Goal: Information Seeking & Learning: Stay updated

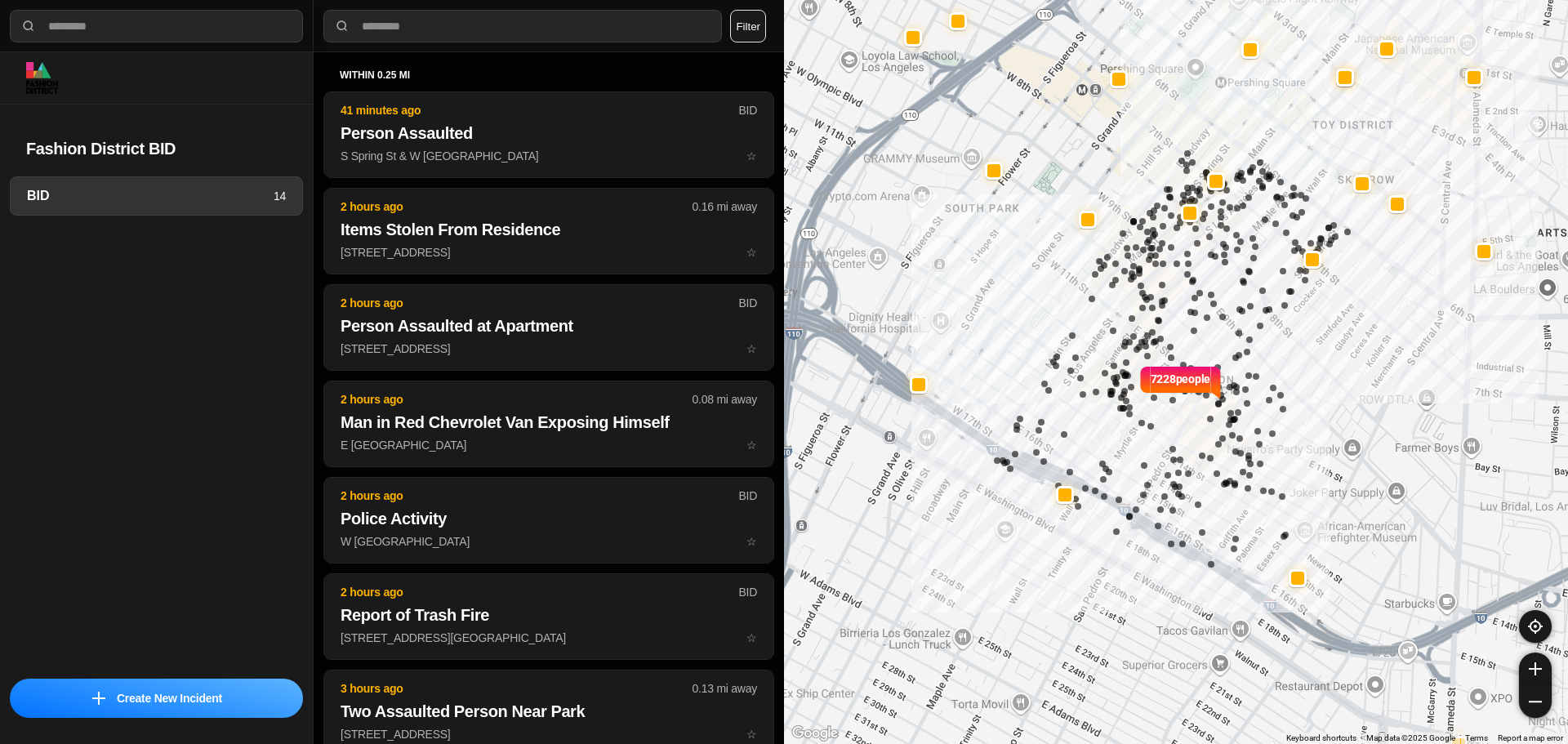
select select "*"
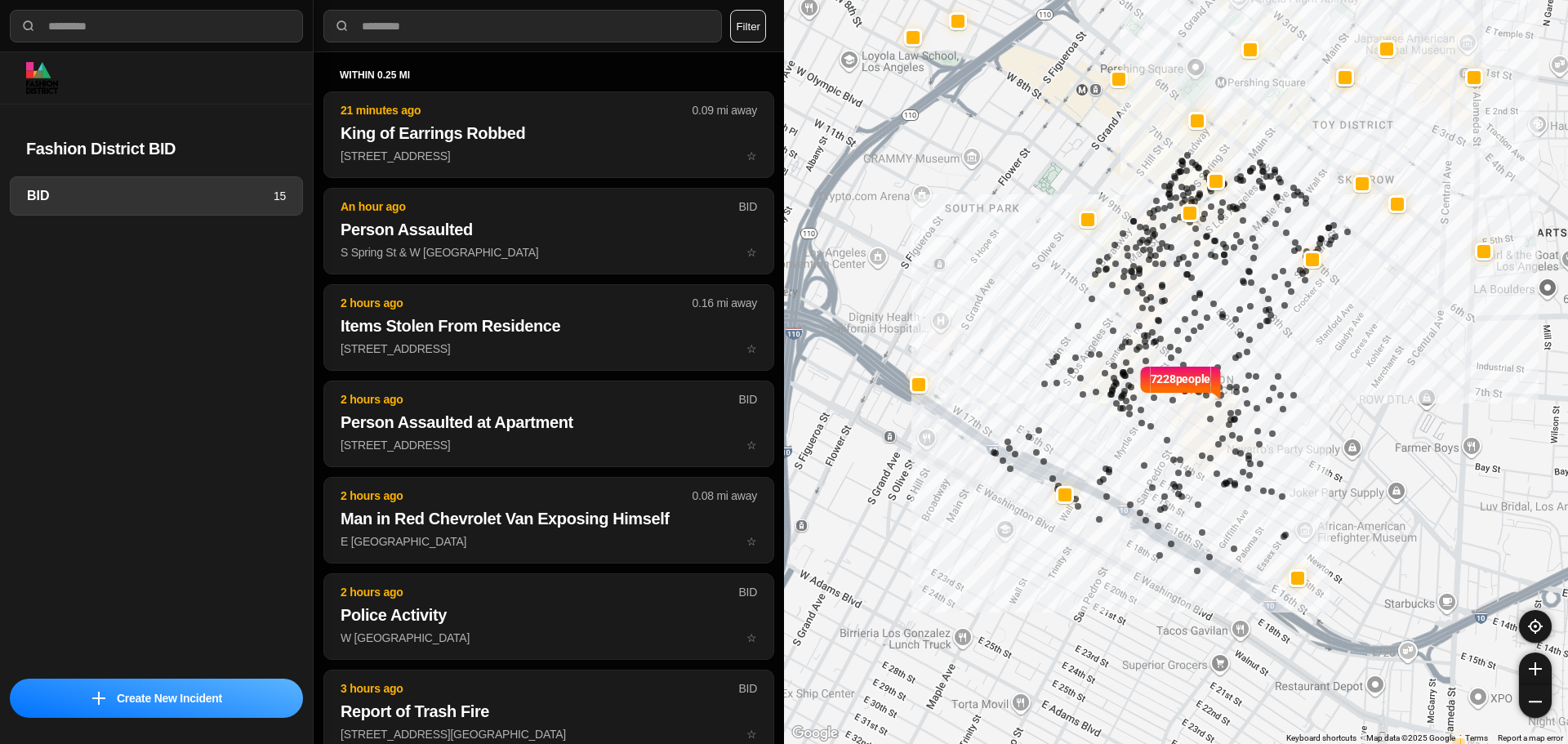
select select "*"
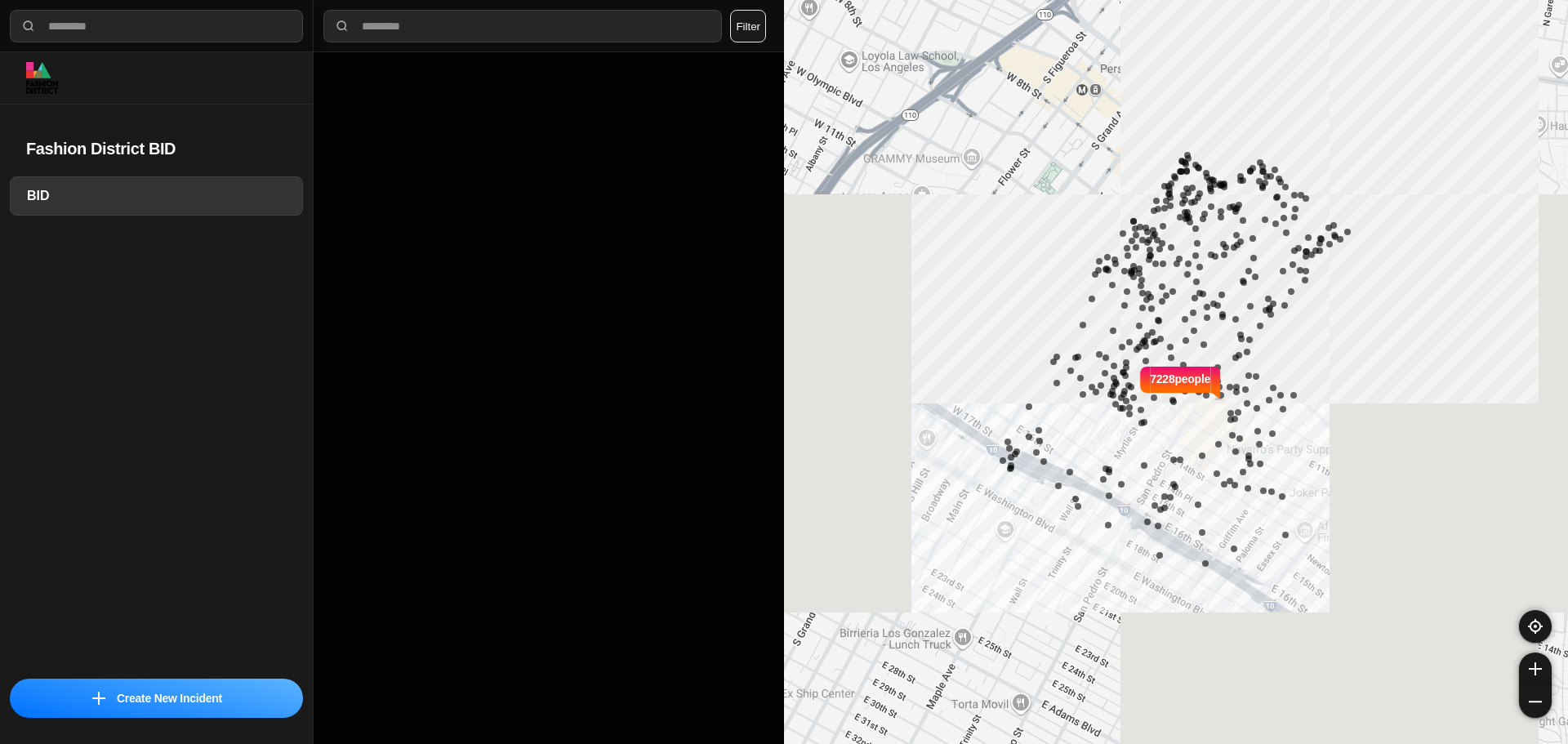
select select "*"
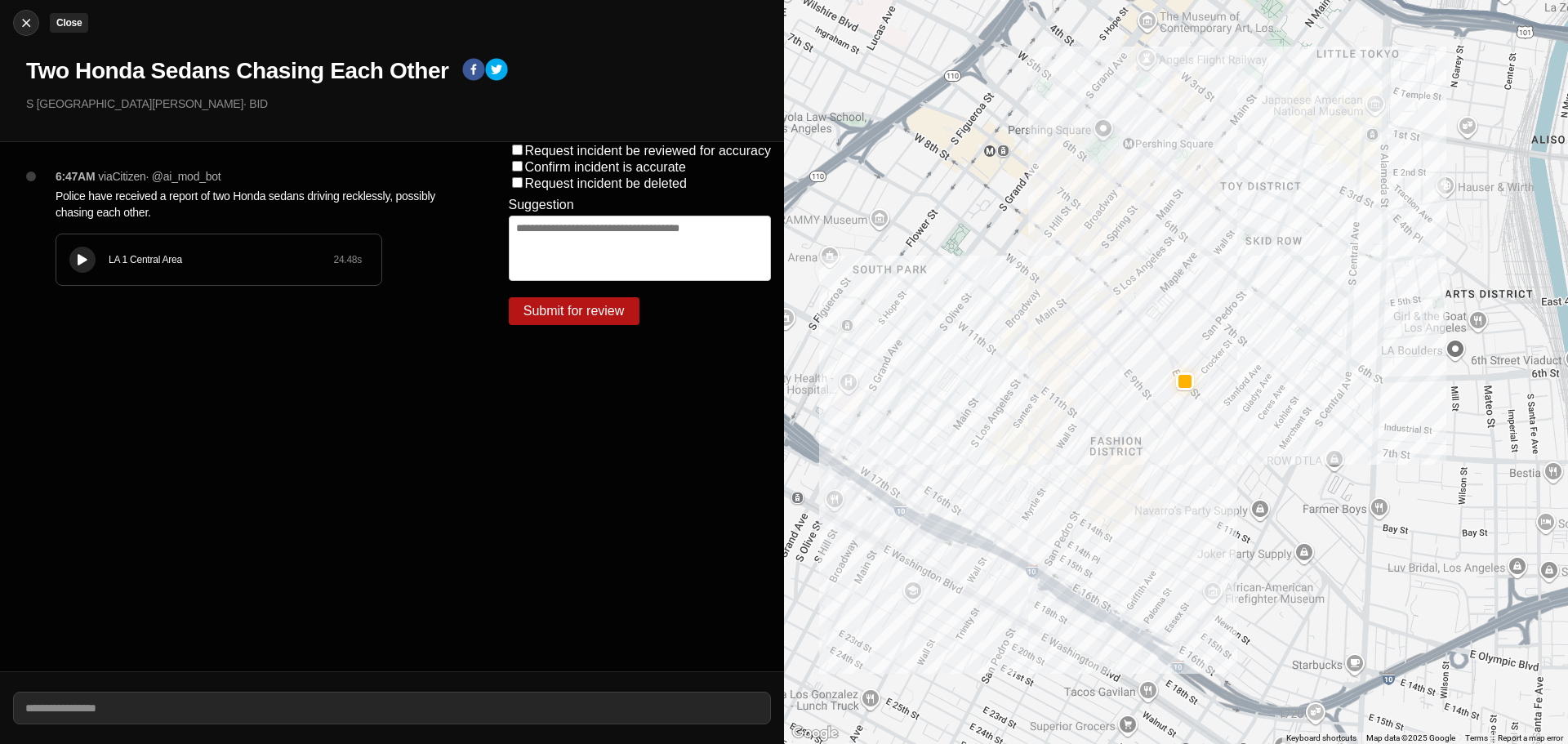
click at [33, 21] on img at bounding box center [26, 23] width 17 height 17
select select "*"
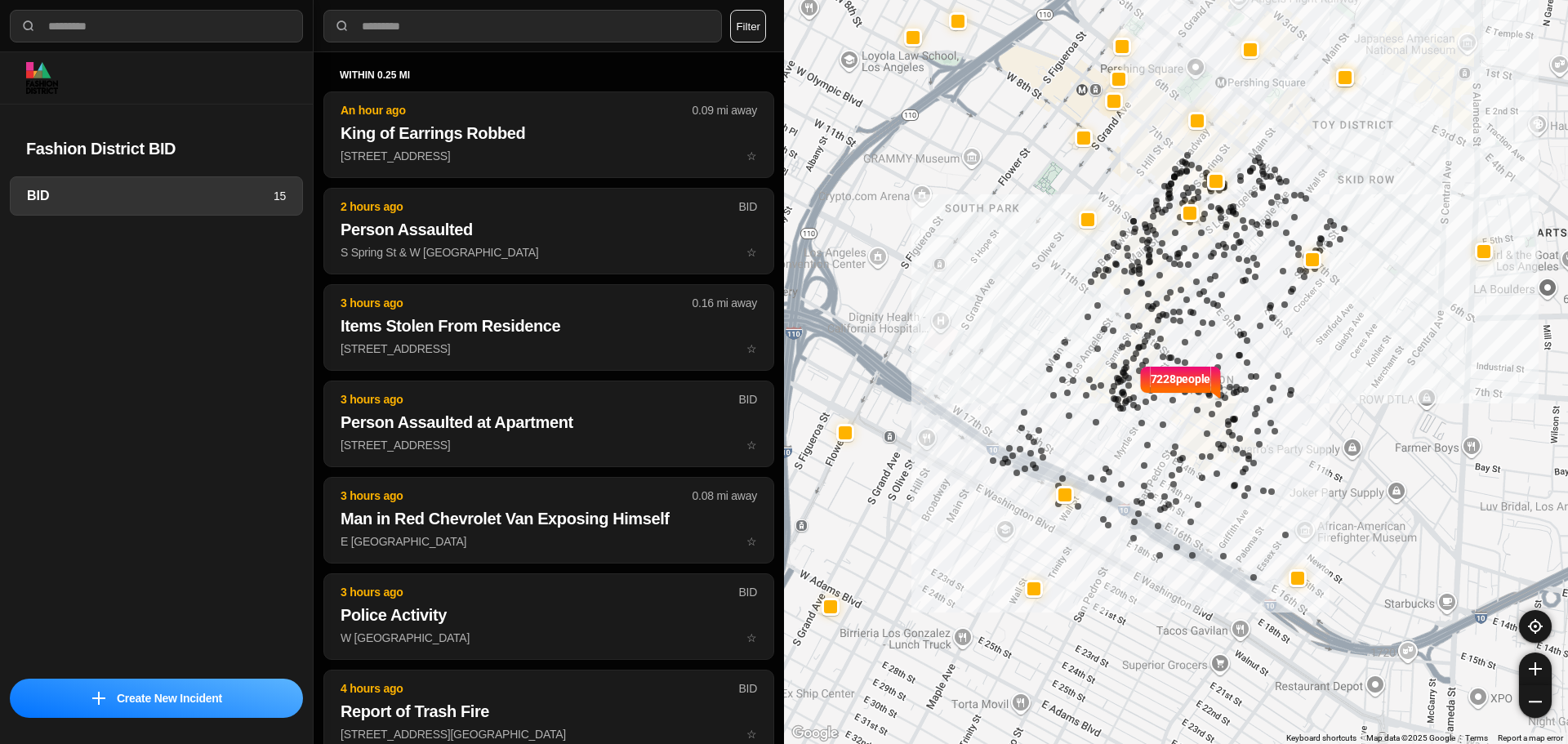
select select "*"
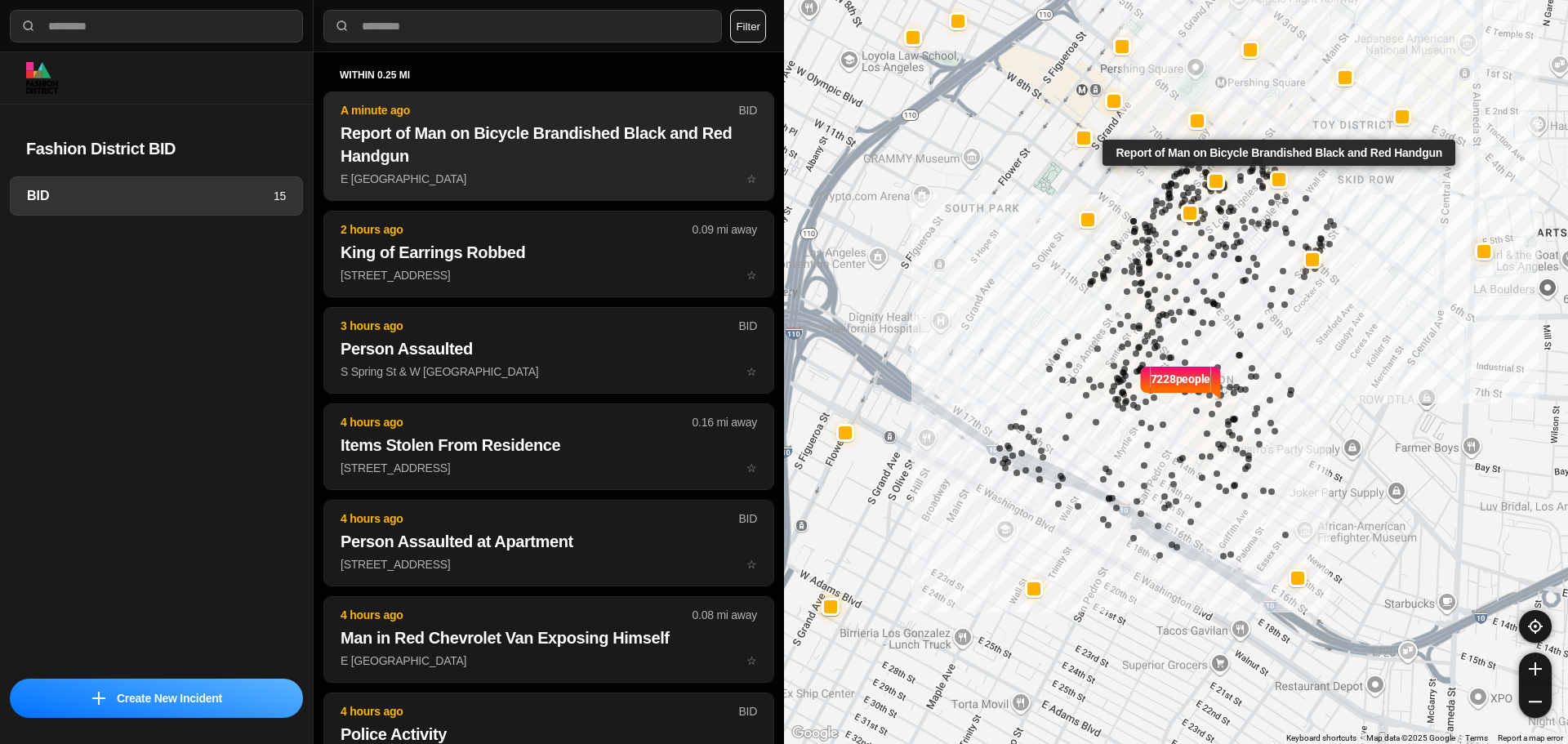
click at [581, 154] on h2 "Report of Man on Bicycle Brandished Black and Red Handgun" at bounding box center [548, 144] width 416 height 46
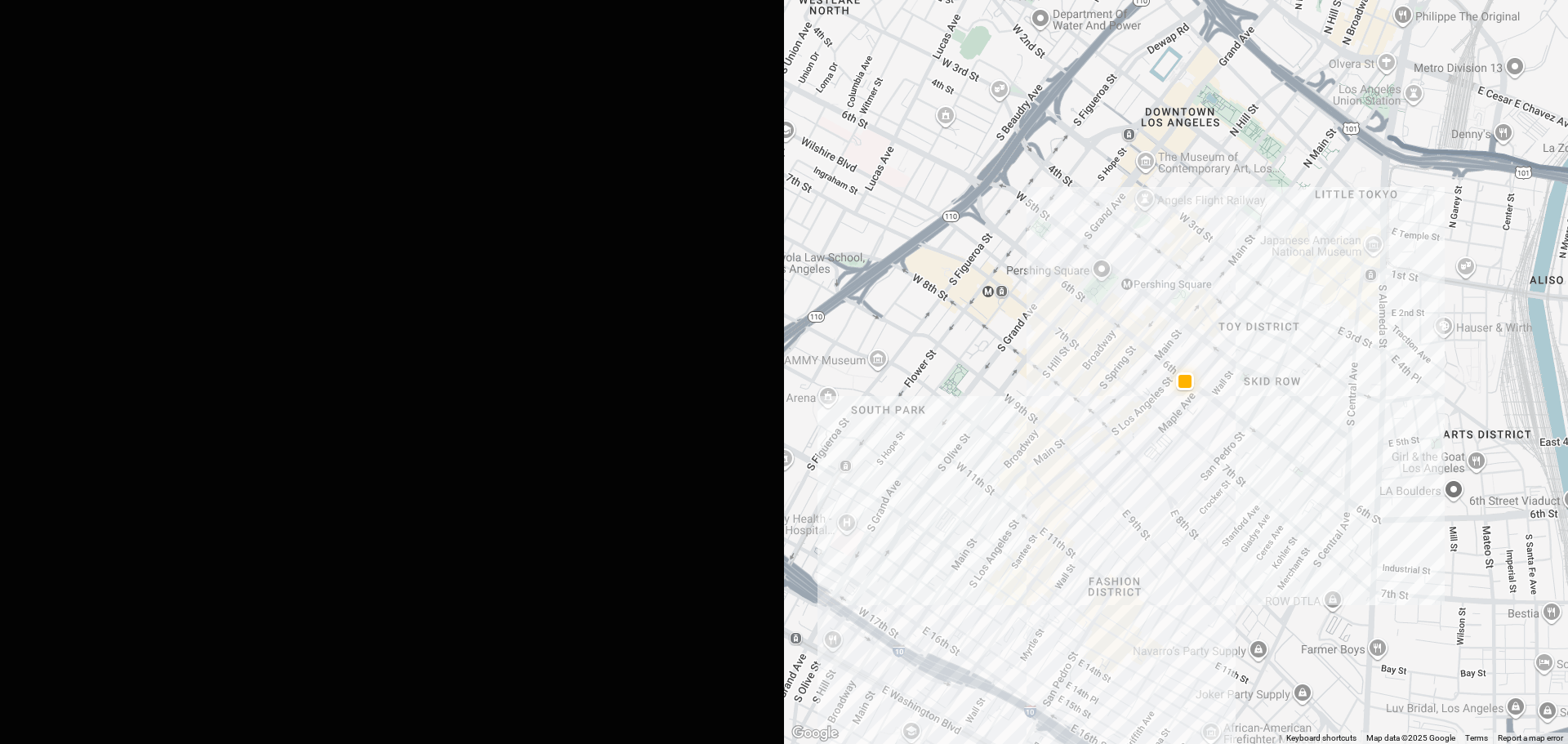
click at [71, 255] on button at bounding box center [82, 259] width 26 height 26
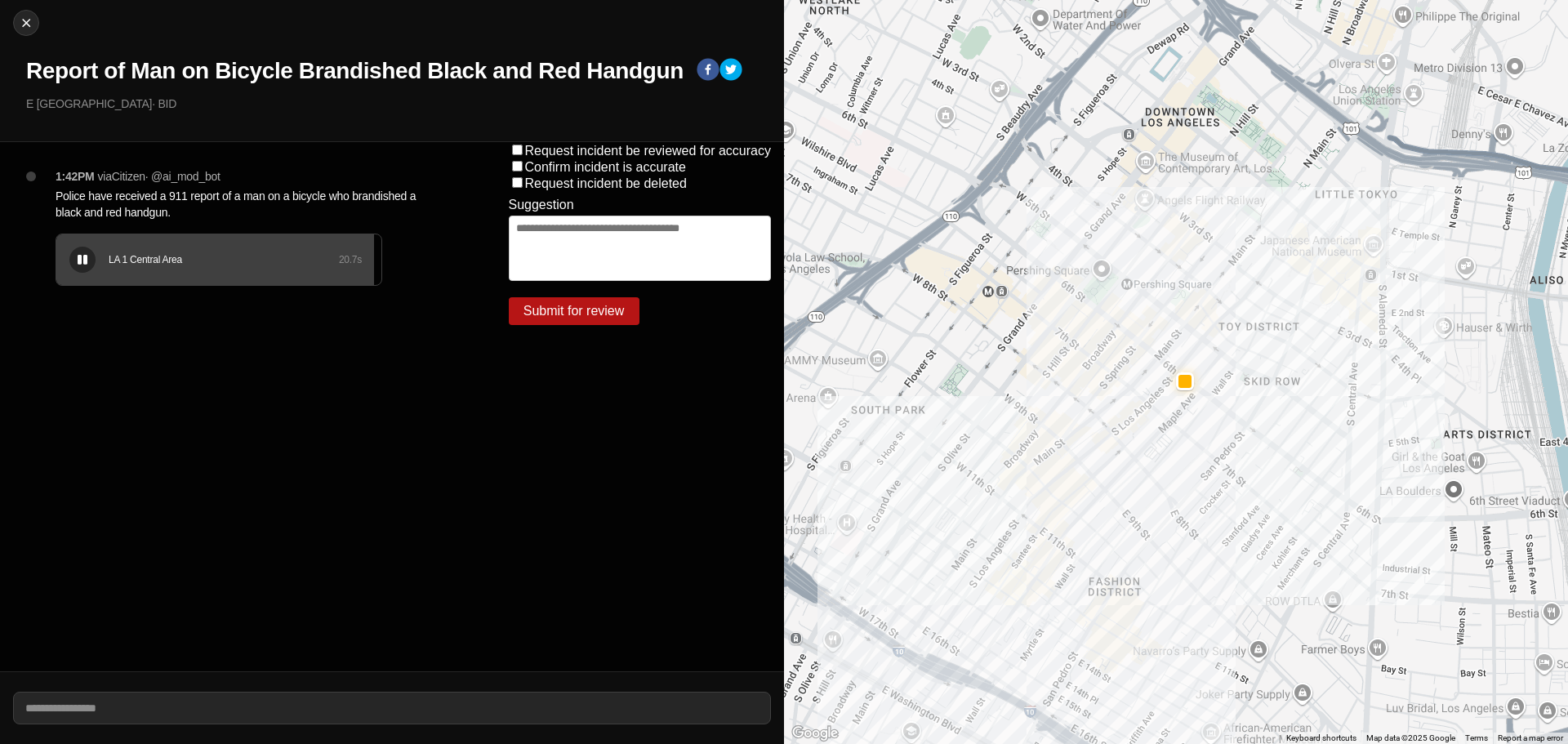
click at [208, 246] on div "LA 1 Central Area 20.7 s" at bounding box center [218, 259] width 325 height 50
click at [166, 251] on div "LA 1 Central Area 20.7 s" at bounding box center [218, 259] width 325 height 50
click at [33, 20] on img at bounding box center [26, 23] width 17 height 17
select select "*"
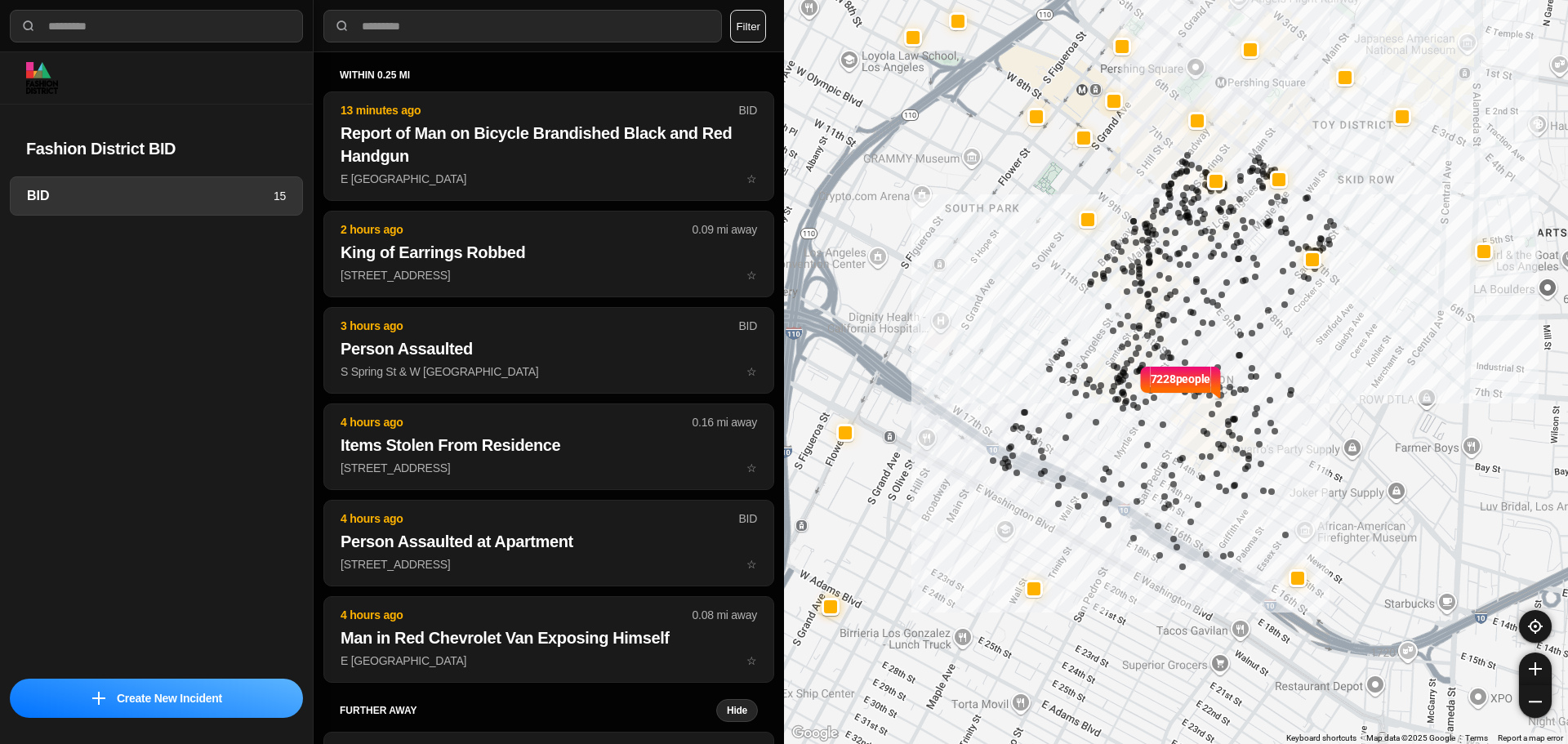
select select "*"
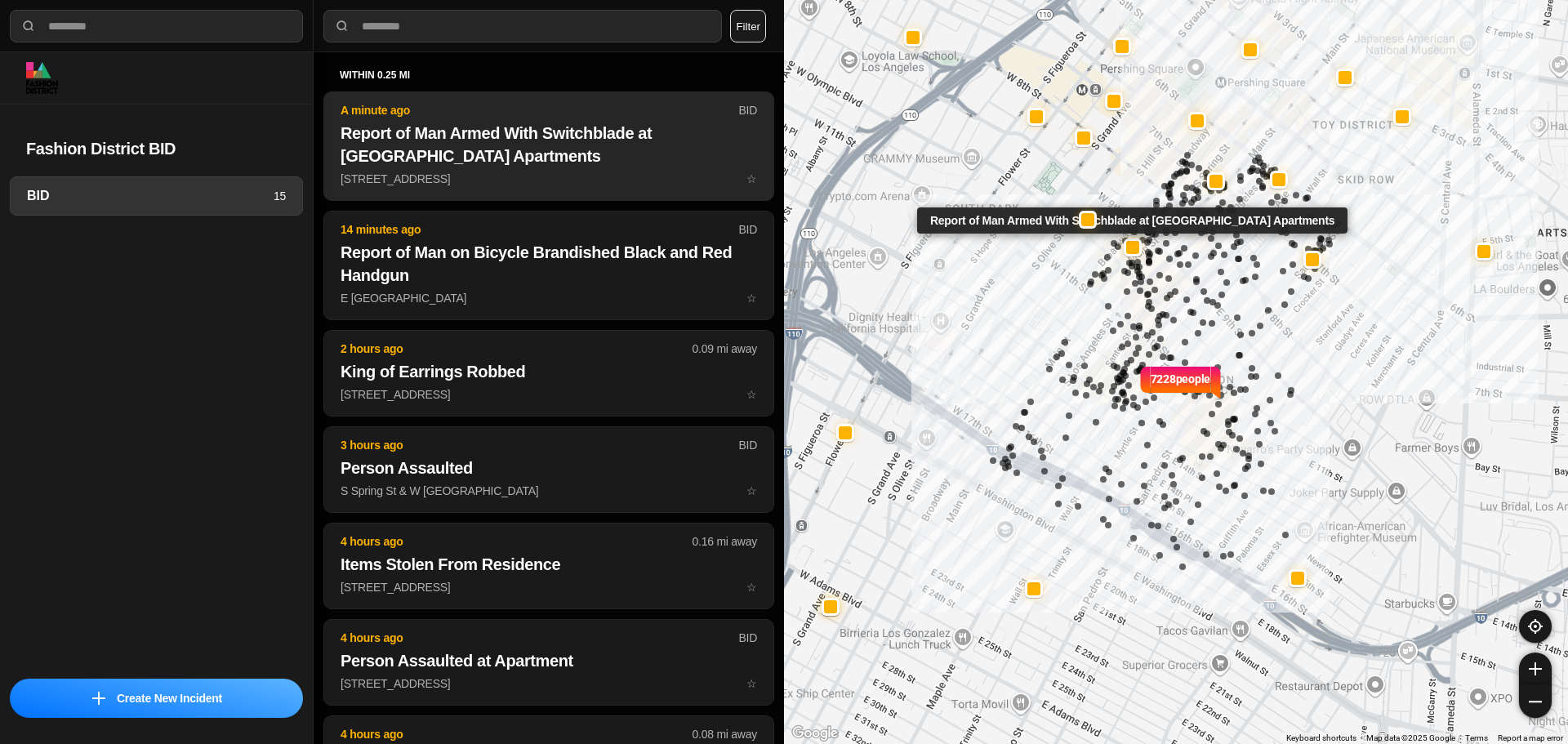
click at [482, 116] on p "A minute ago" at bounding box center [539, 110] width 398 height 17
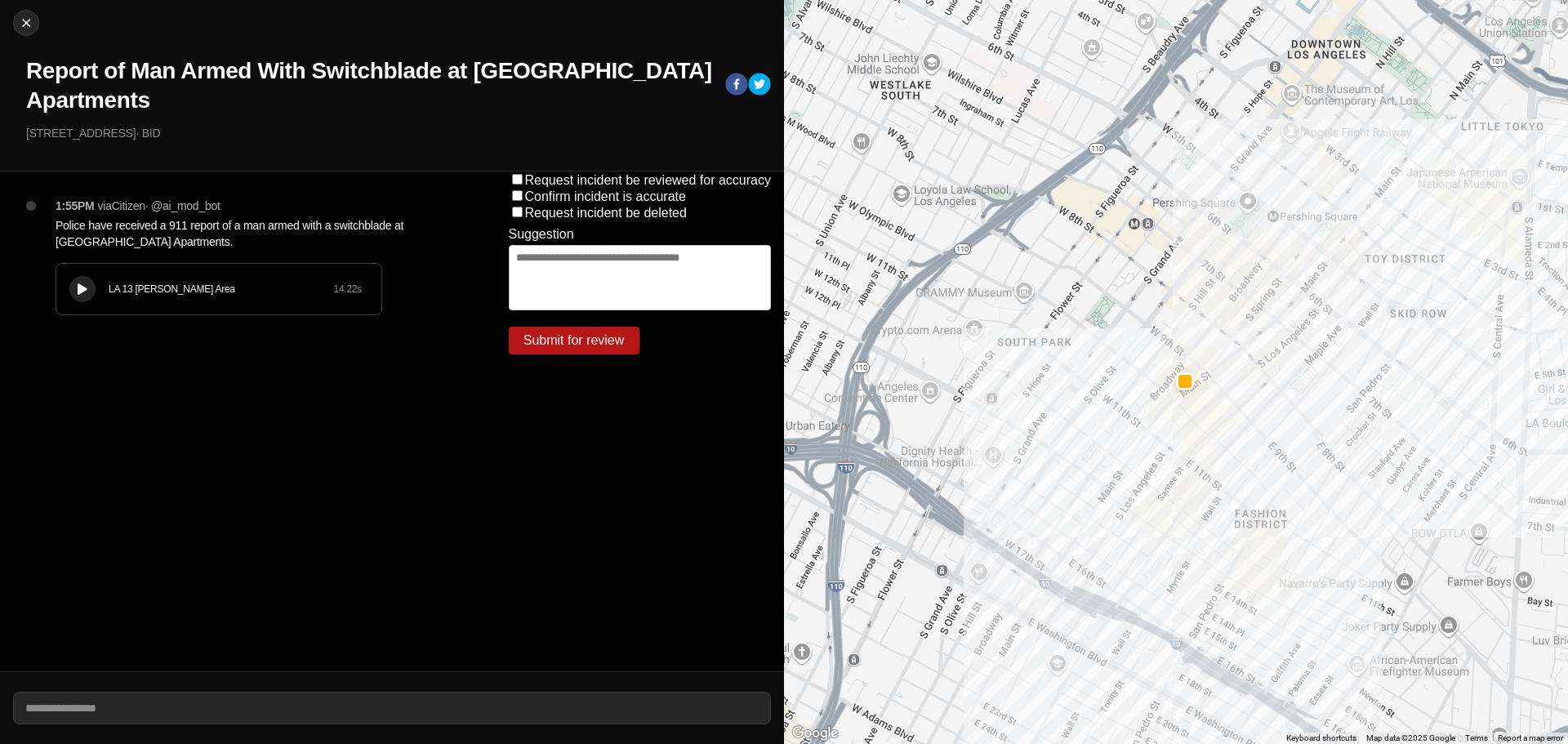
drag, startPoint x: 56, startPoint y: 297, endPoint x: 69, endPoint y: 290, distance: 14.8
click at [58, 296] on div "LA 13 [PERSON_NAME] Area 14.22 s" at bounding box center [218, 289] width 325 height 50
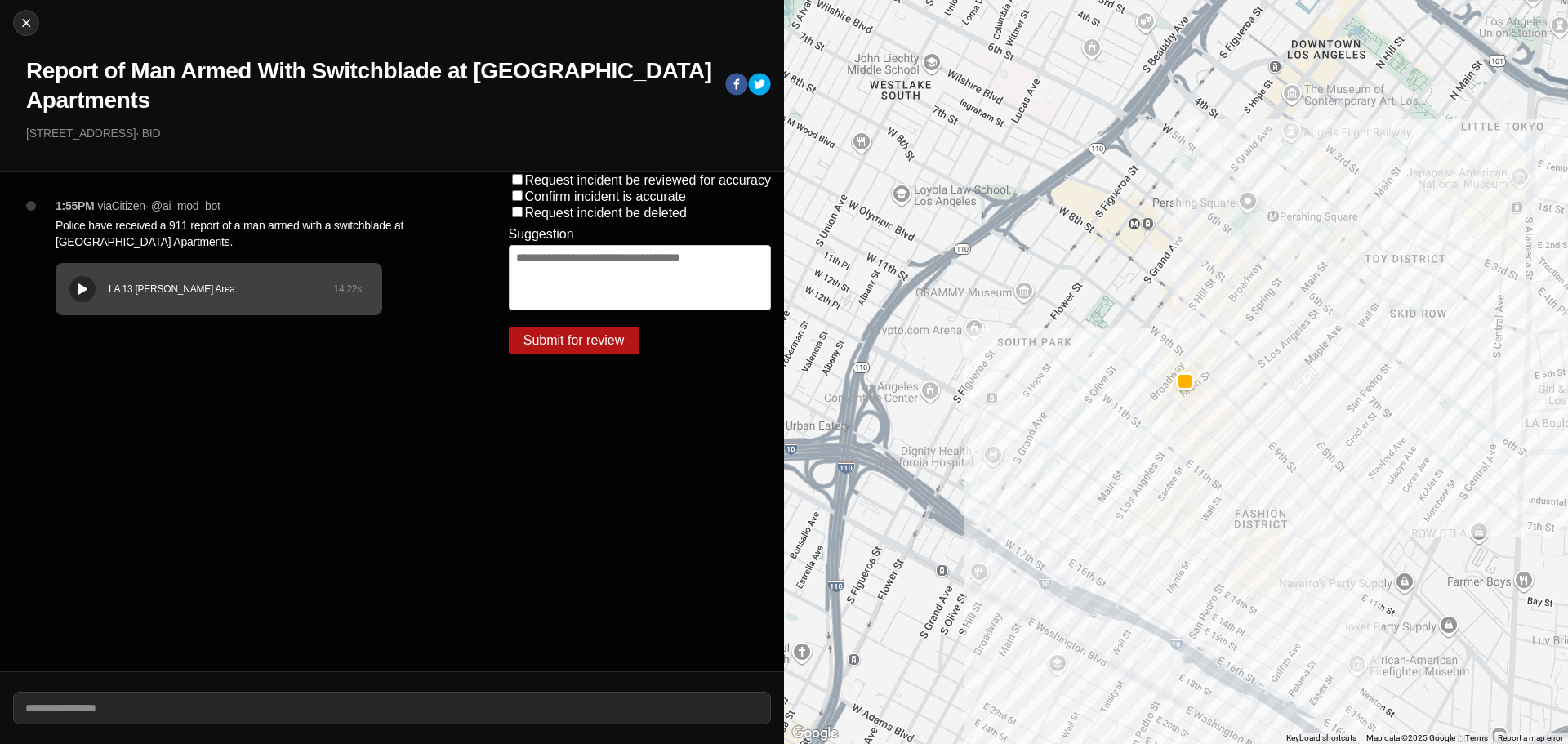
click at [78, 297] on button at bounding box center [82, 289] width 26 height 26
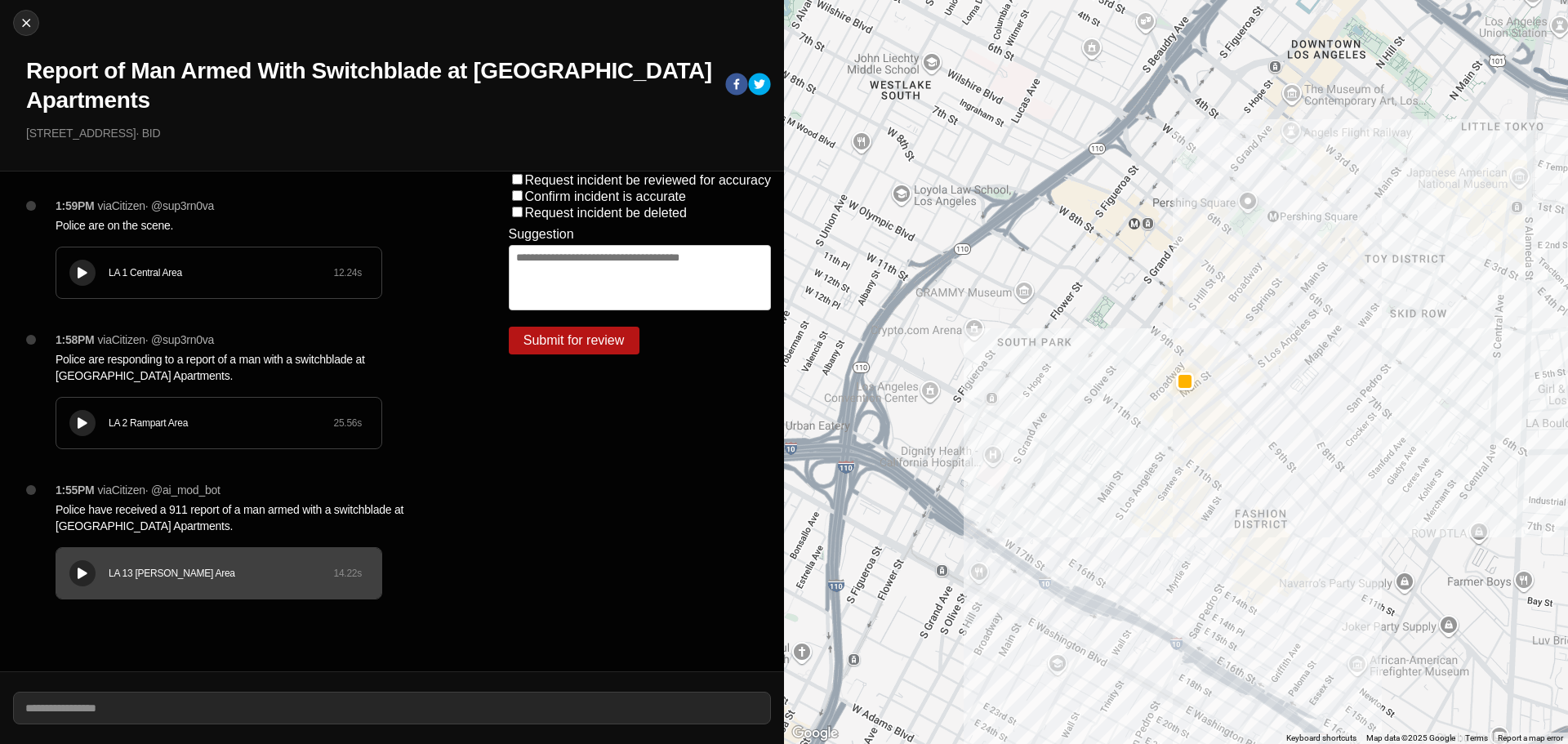
click at [86, 424] on icon at bounding box center [83, 423] width 10 height 11
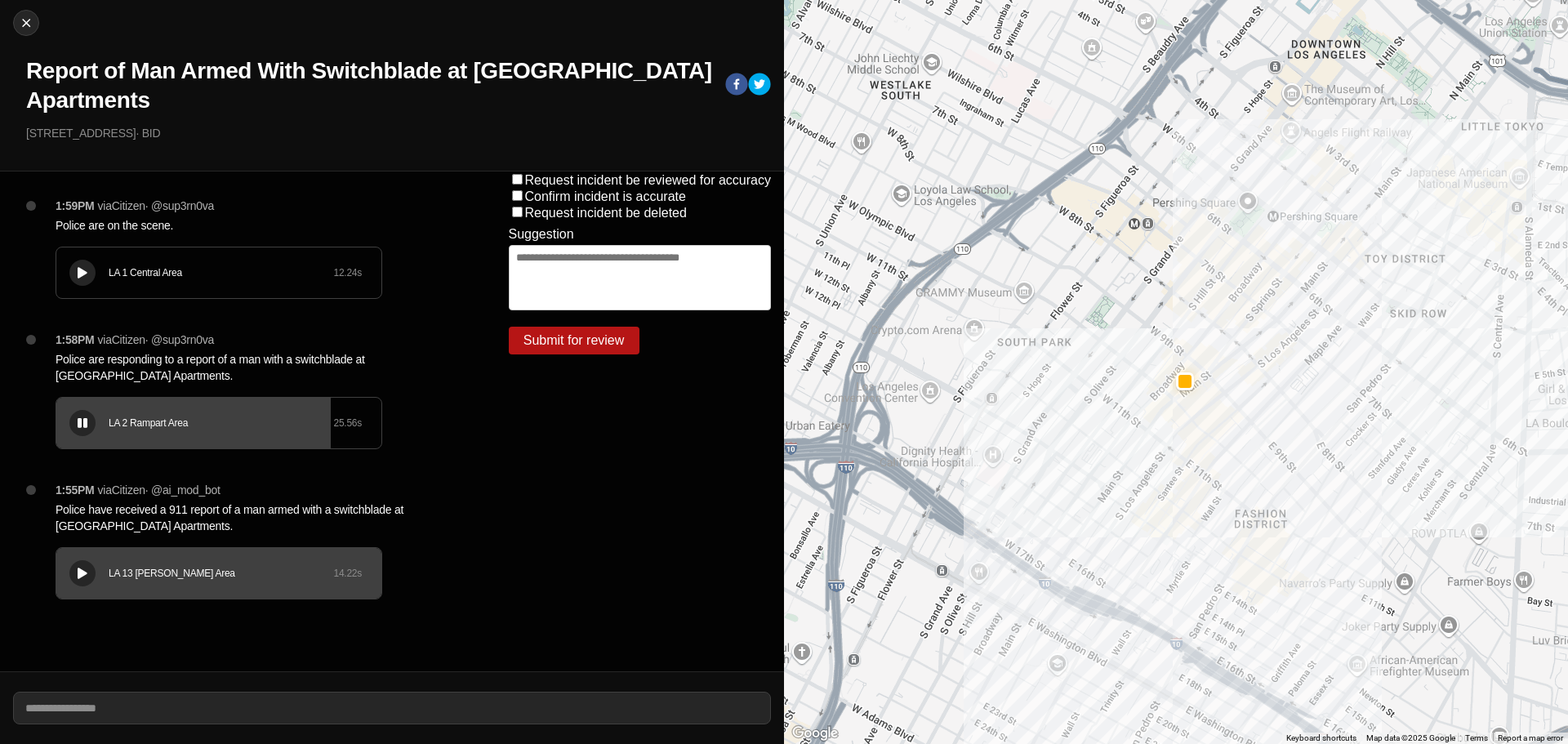
click at [246, 430] on div "LA 2 Rampart Area 25.56 s" at bounding box center [218, 423] width 325 height 50
click at [230, 443] on div "LA 2 Rampart Area 25.56 s" at bounding box center [218, 423] width 325 height 50
click at [92, 270] on button at bounding box center [82, 272] width 26 height 26
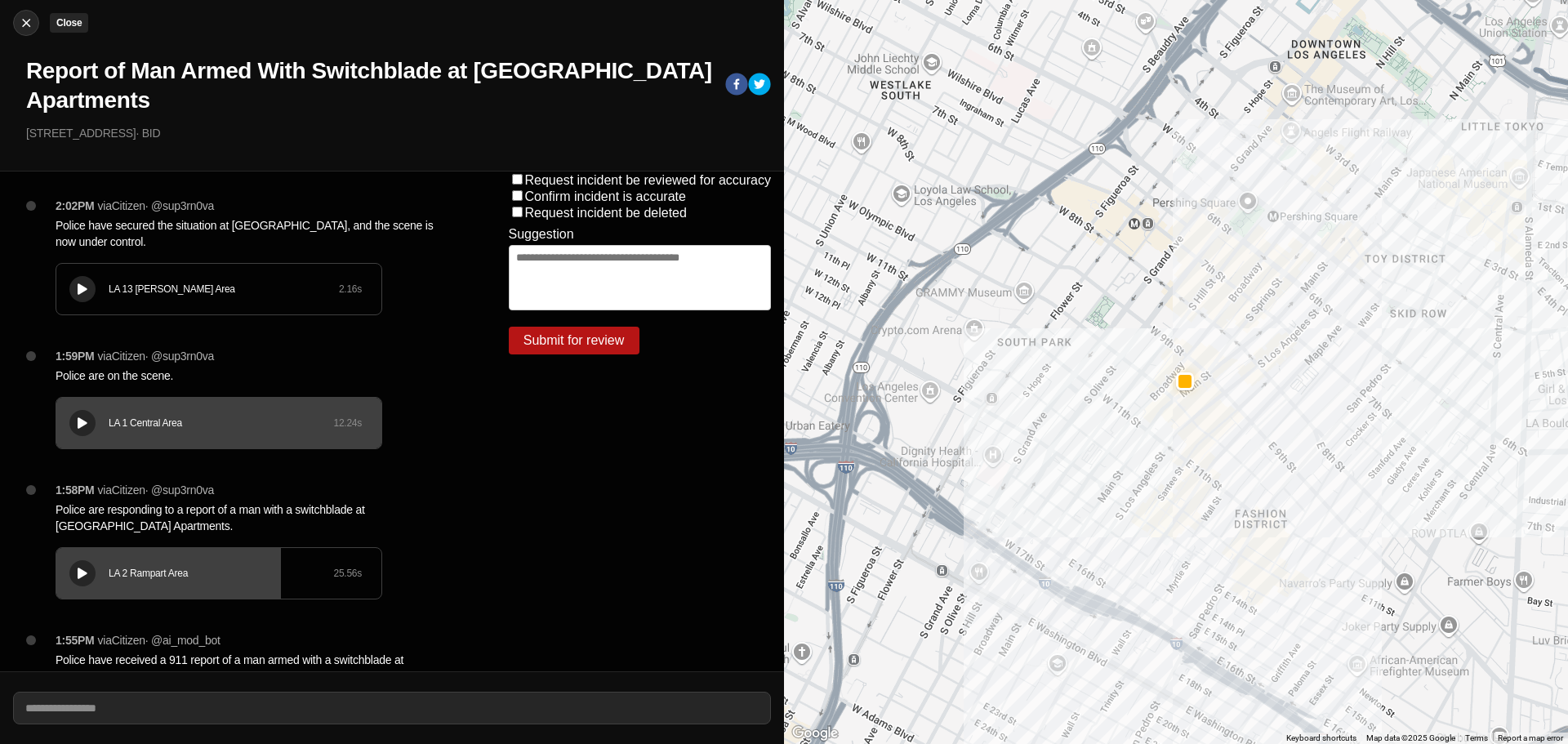
click at [27, 24] on img at bounding box center [26, 23] width 17 height 17
select select "*"
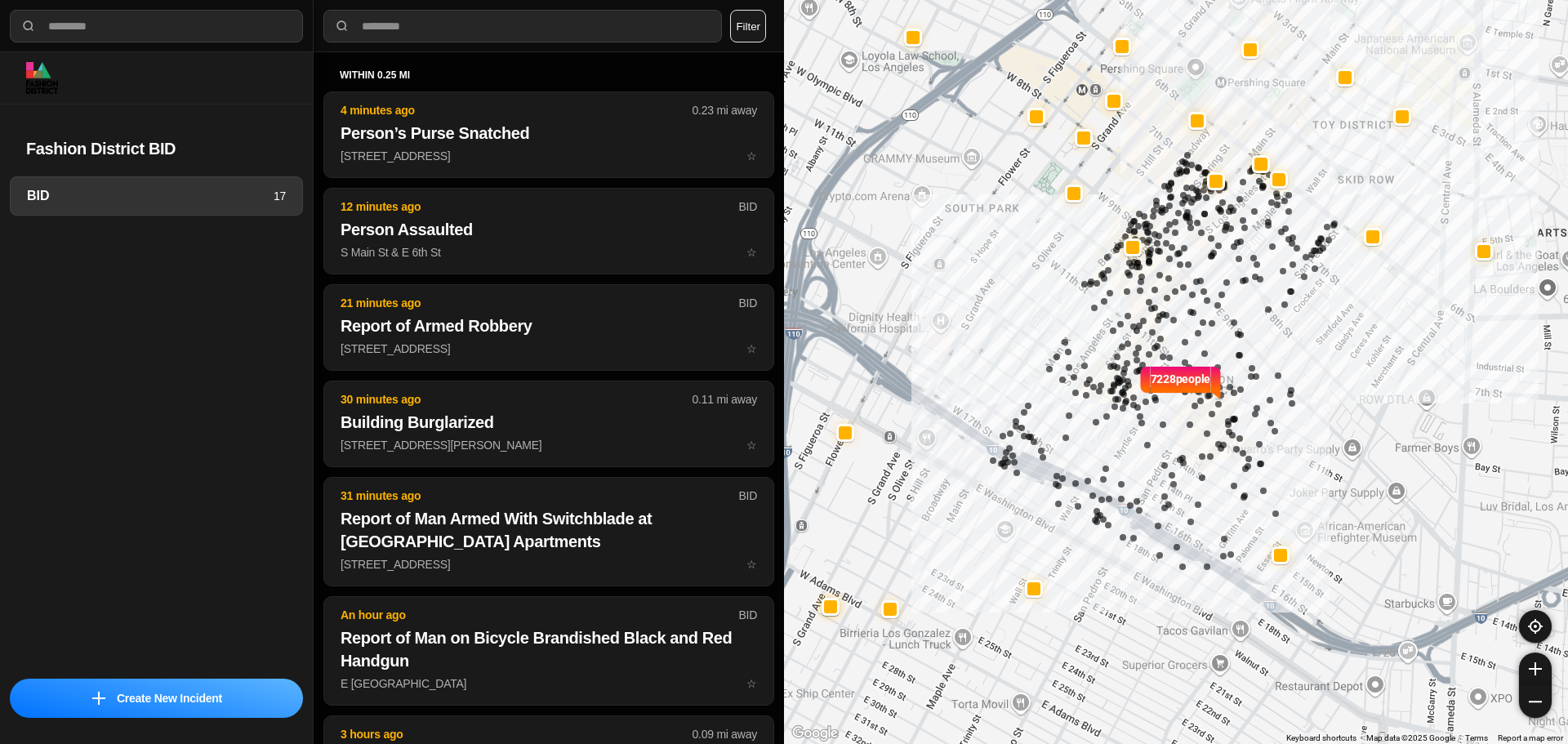
select select "*"
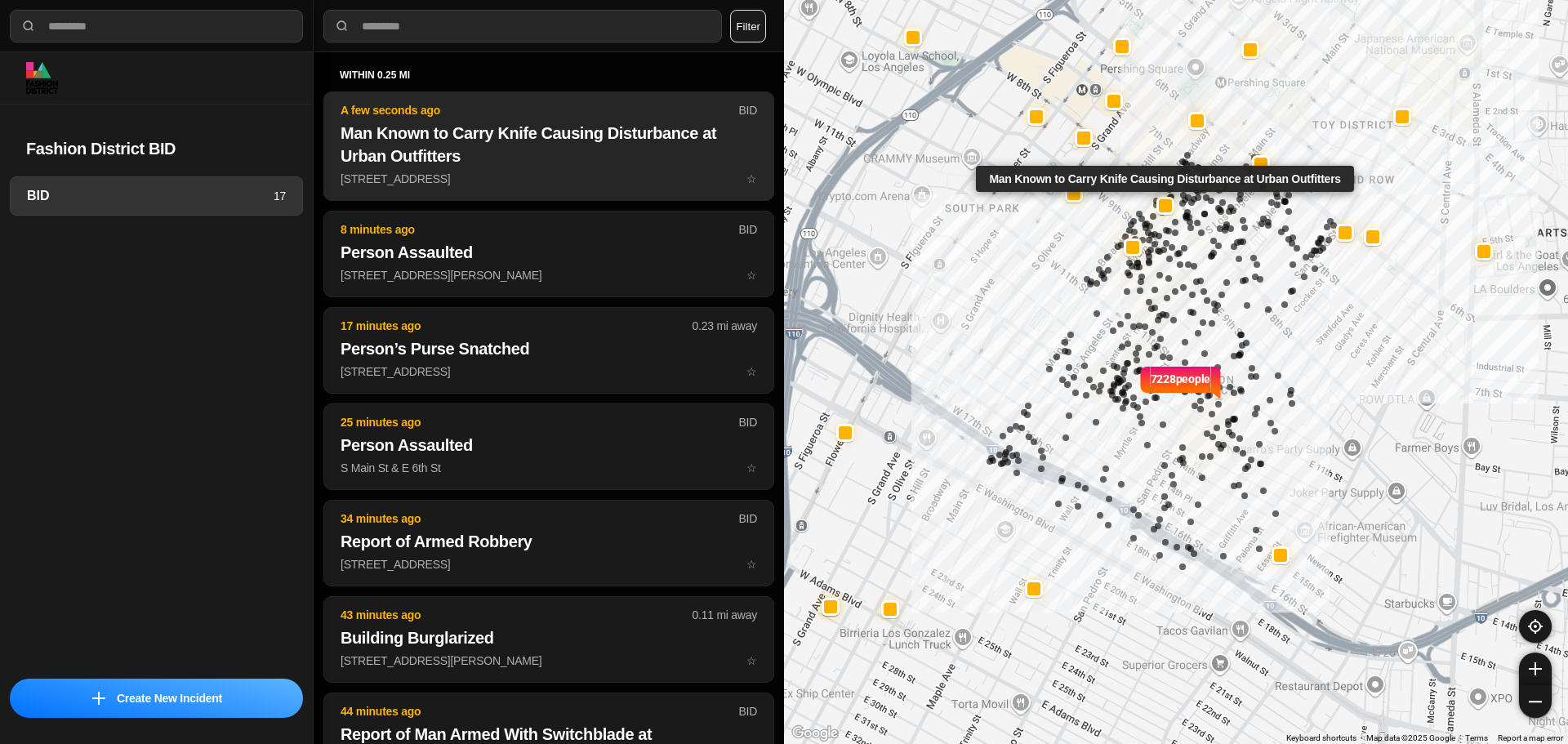
click at [611, 137] on h2 "Man Known to Carry Knife Causing Disturbance at Urban Outfitters" at bounding box center [548, 144] width 416 height 46
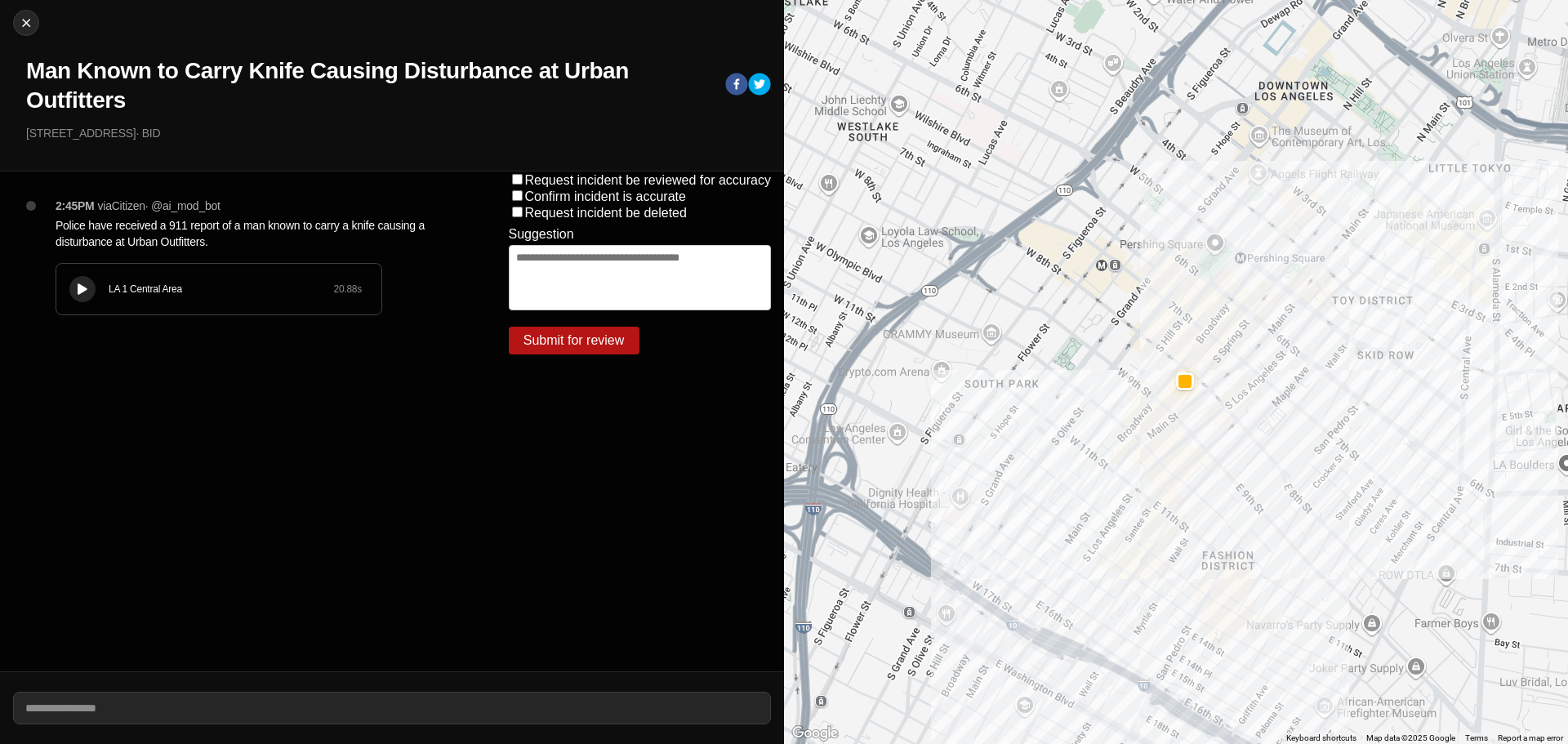
click at [85, 315] on div "2:45PM via Citizen · @ ai_mod_bot Police have received a 911 report of a man kn…" at bounding box center [256, 272] width 427 height 150
click at [85, 263] on div "LA 1 Central Area 20.88 s" at bounding box center [218, 289] width 326 height 52
drag, startPoint x: 89, startPoint y: 287, endPoint x: 87, endPoint y: 280, distance: 7.3
click at [88, 285] on div at bounding box center [83, 289] width 17 height 13
click at [83, 288] on icon at bounding box center [83, 289] width 10 height 11
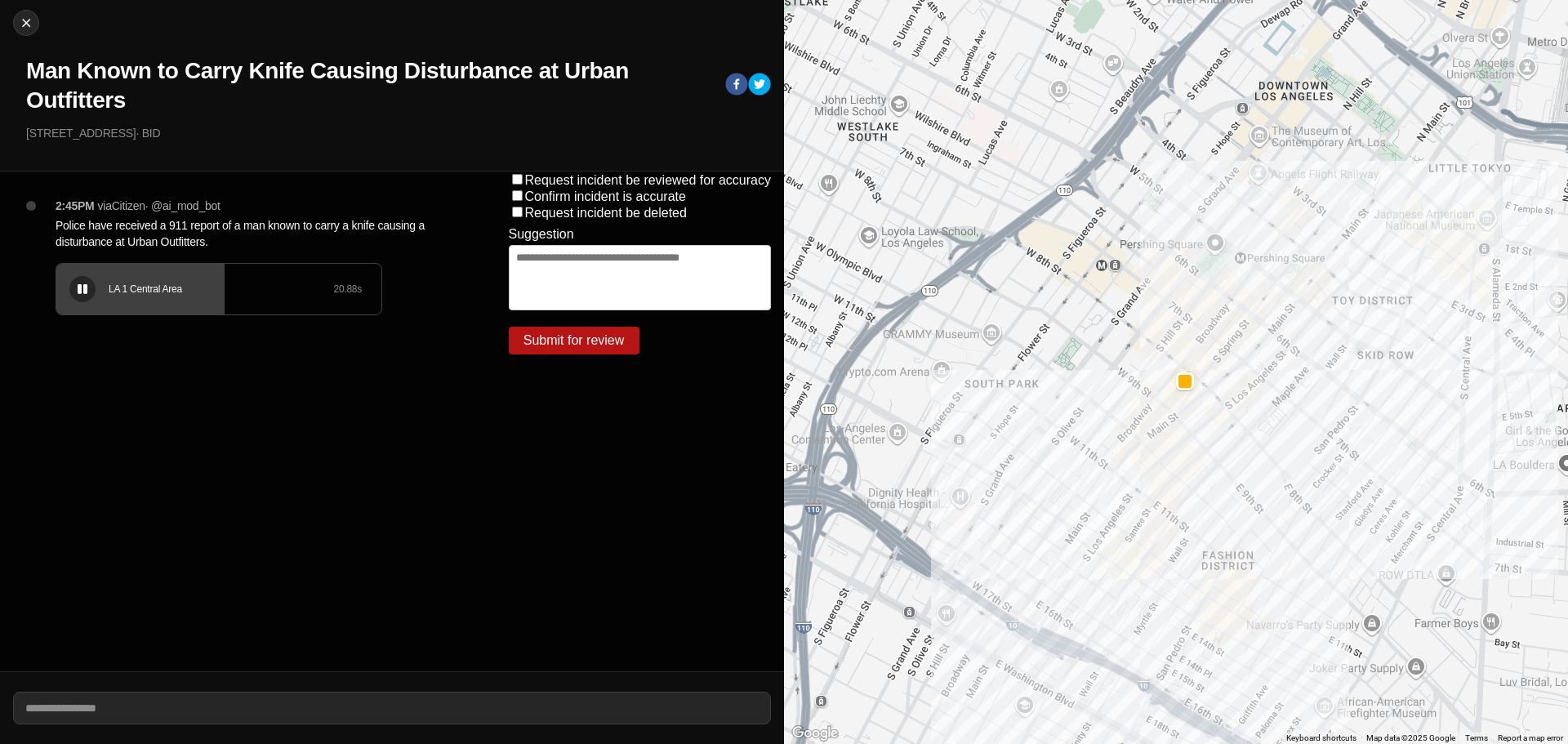
click at [83, 288] on icon at bounding box center [83, 289] width 10 height 11
click at [128, 300] on div "LA 1 Central Area 20.88 s" at bounding box center [218, 289] width 325 height 50
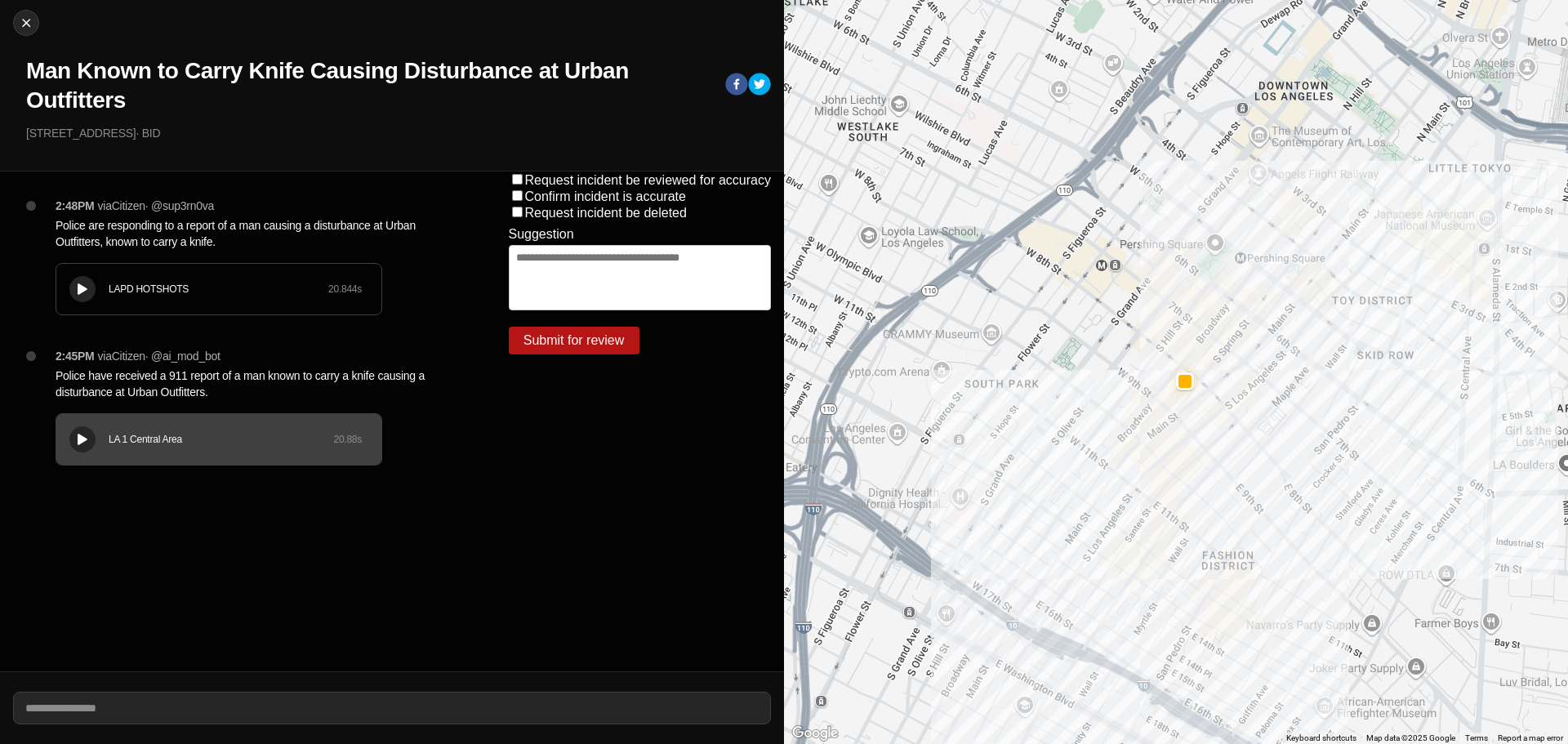
click at [80, 295] on div at bounding box center [83, 289] width 17 height 13
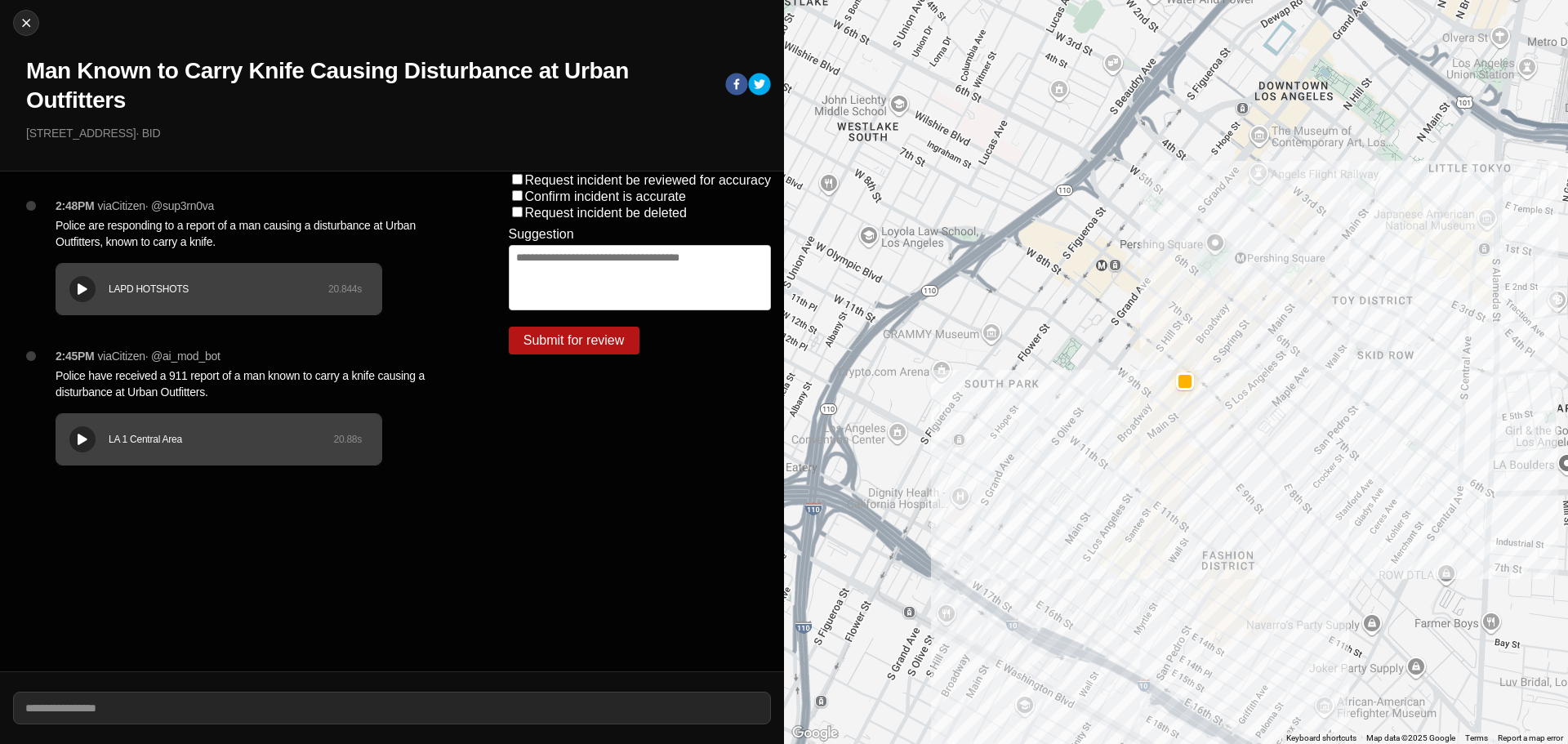
click at [11, 16] on div "Close Man Known to Carry Knife Causing Disturbance at Urban Outfitters 810 S Br…" at bounding box center [392, 85] width 784 height 172
click at [23, 23] on img at bounding box center [26, 23] width 17 height 17
select select "*"
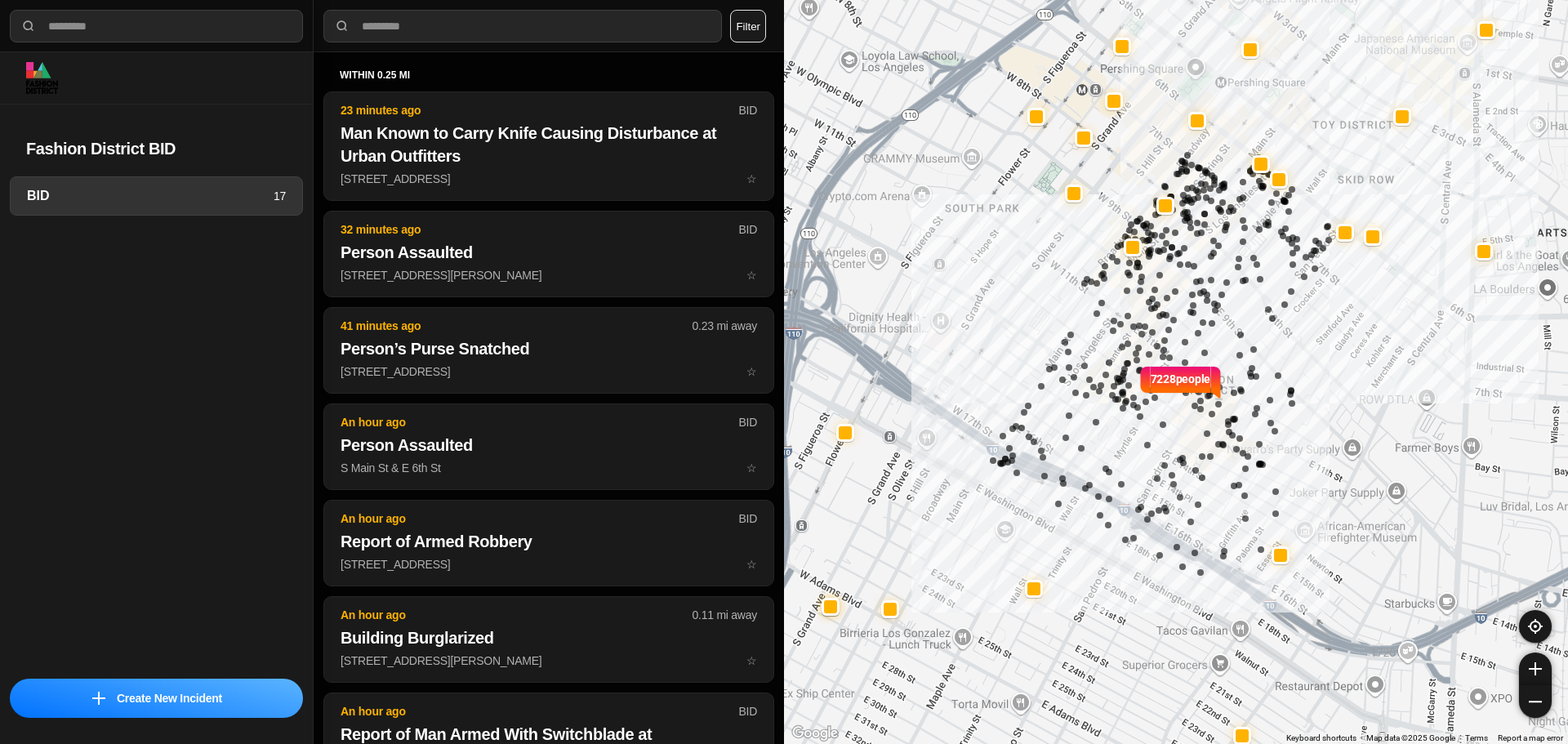
select select "*"
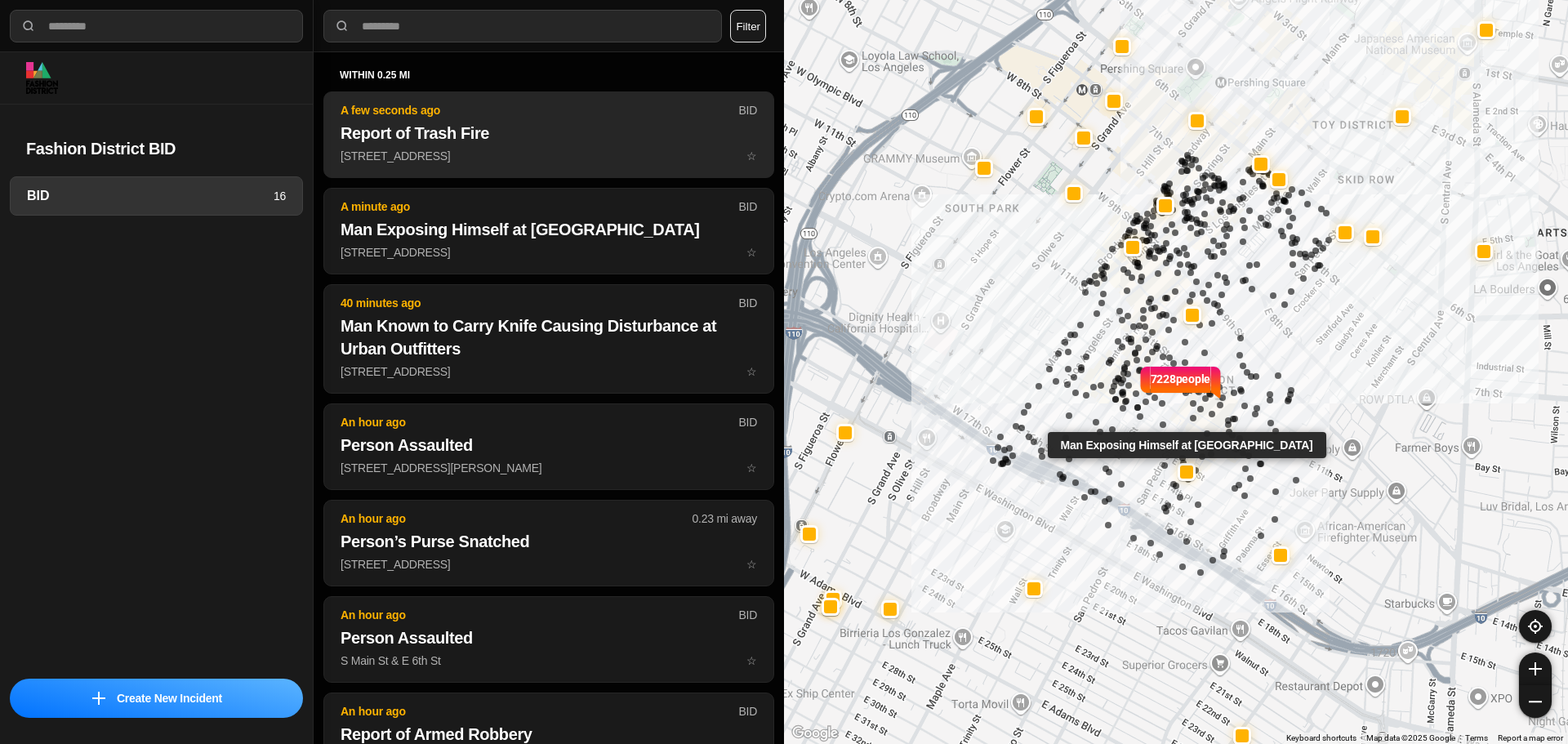
click at [564, 163] on p "934 Maple Ave ☆" at bounding box center [548, 156] width 416 height 17
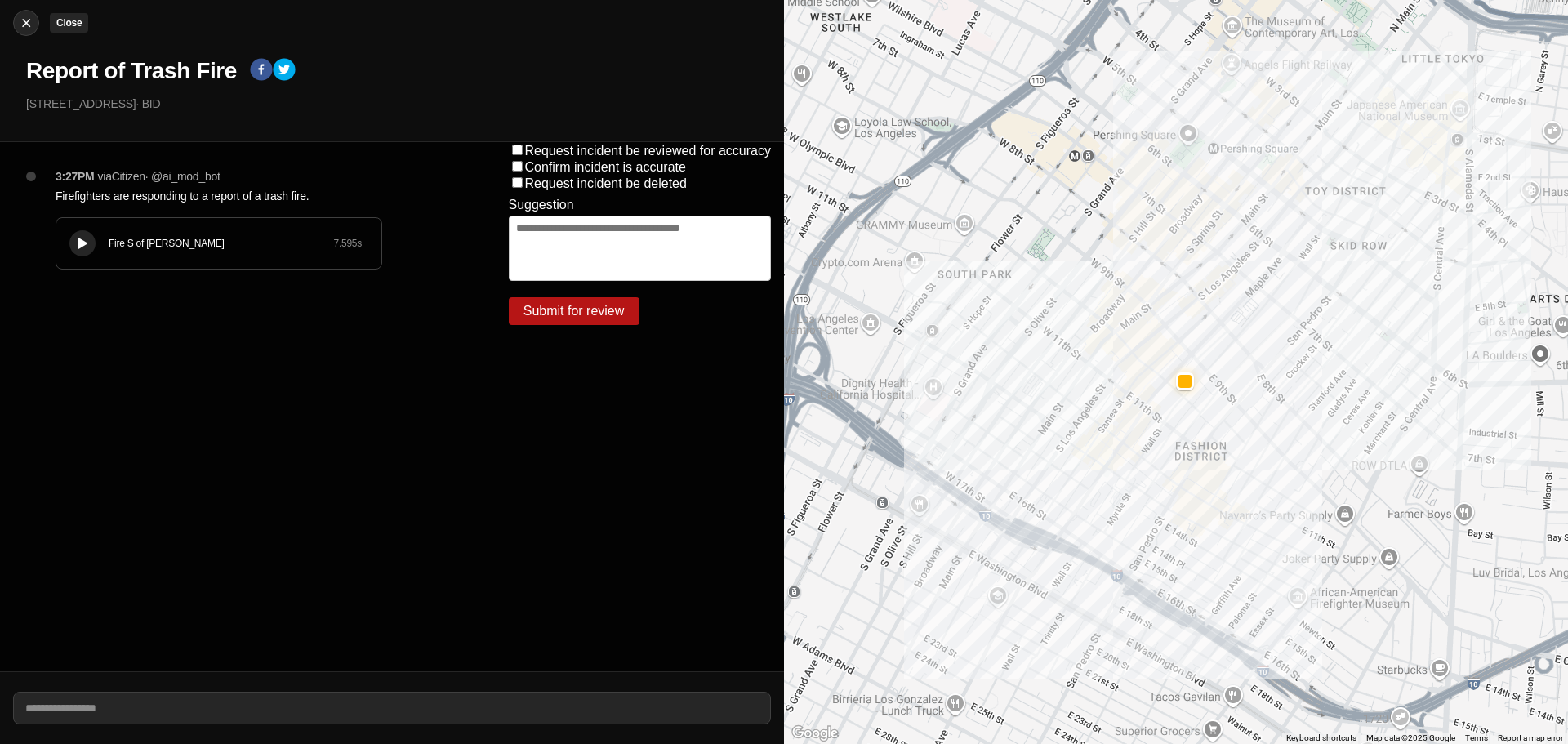
click at [33, 18] on img at bounding box center [26, 23] width 17 height 17
select select "*"
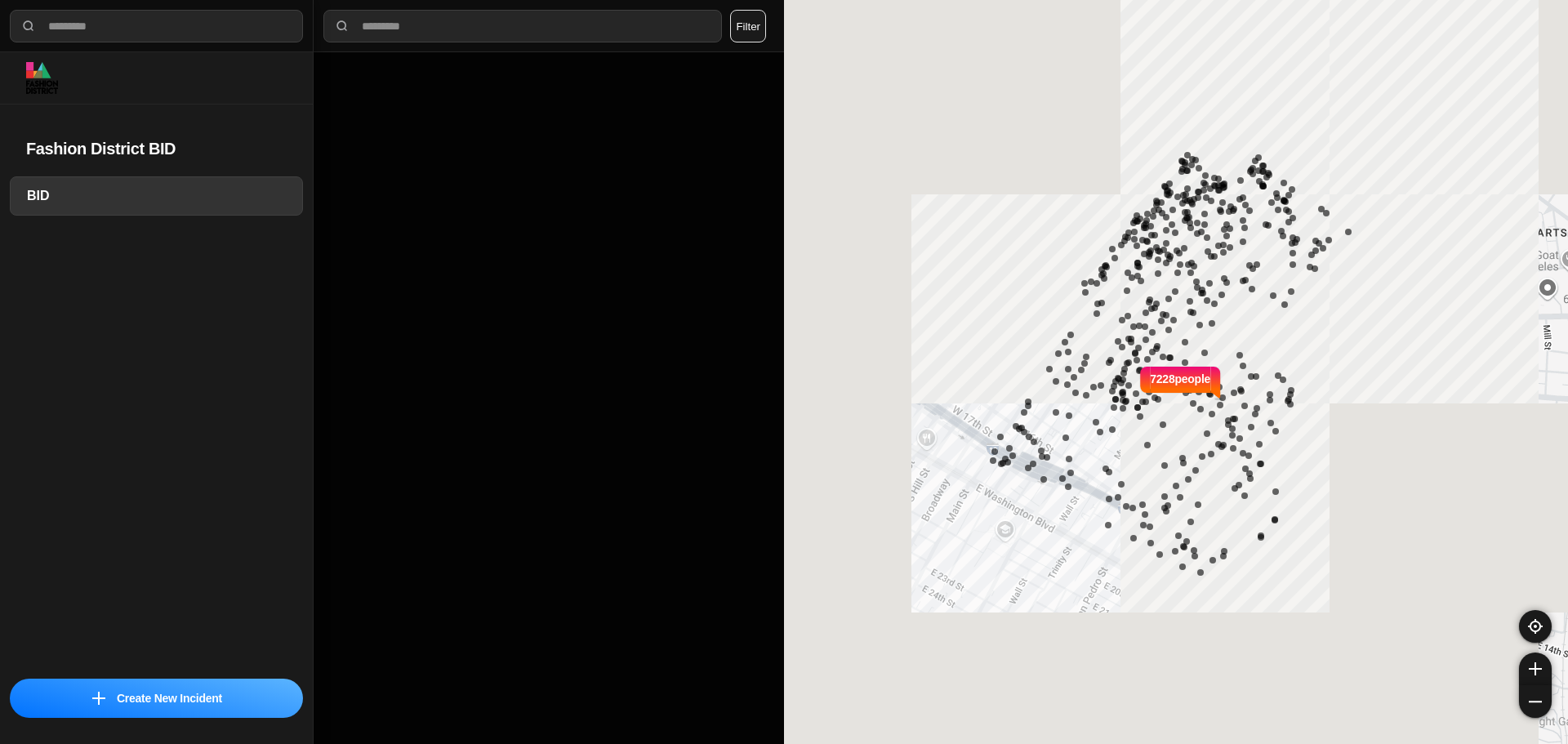
select select "*"
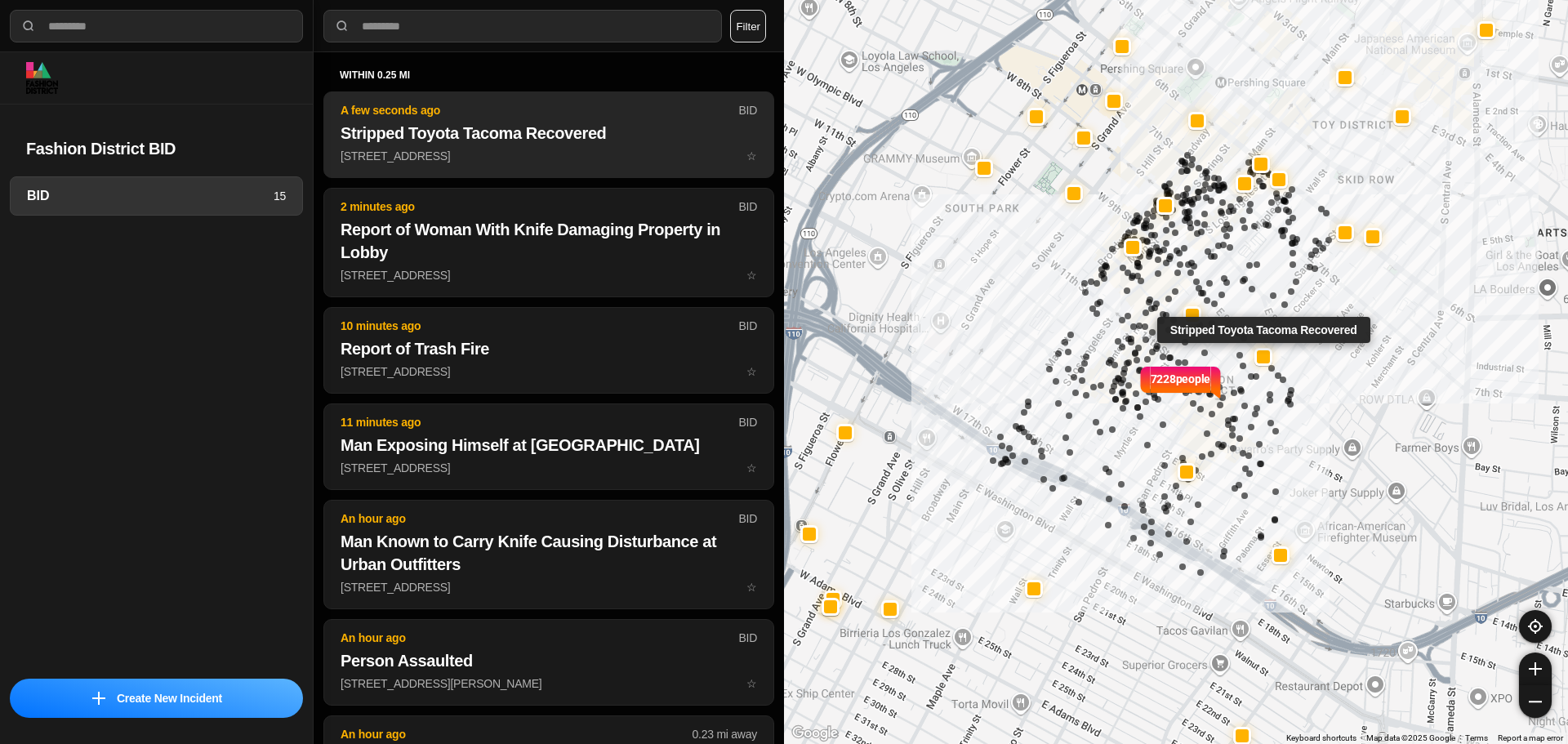
click at [379, 158] on p "[STREET_ADDRESS] ☆" at bounding box center [548, 156] width 416 height 17
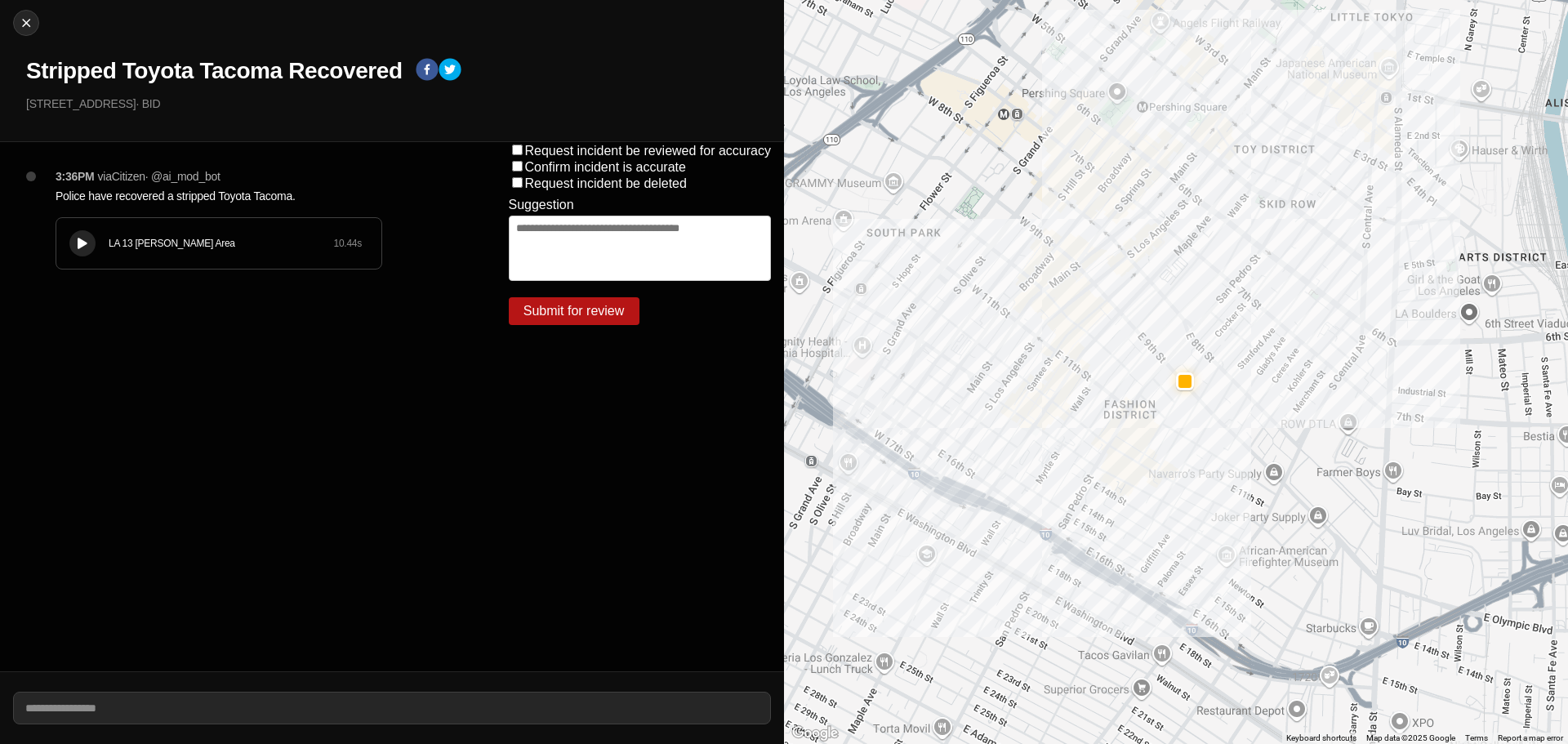
click at [121, 259] on div "LA 13 [PERSON_NAME] Area 10.44 s" at bounding box center [218, 243] width 325 height 50
click at [74, 242] on button at bounding box center [82, 243] width 26 height 26
click at [96, 230] on div "LA 13 [PERSON_NAME] Area 10.44 s" at bounding box center [218, 243] width 325 height 50
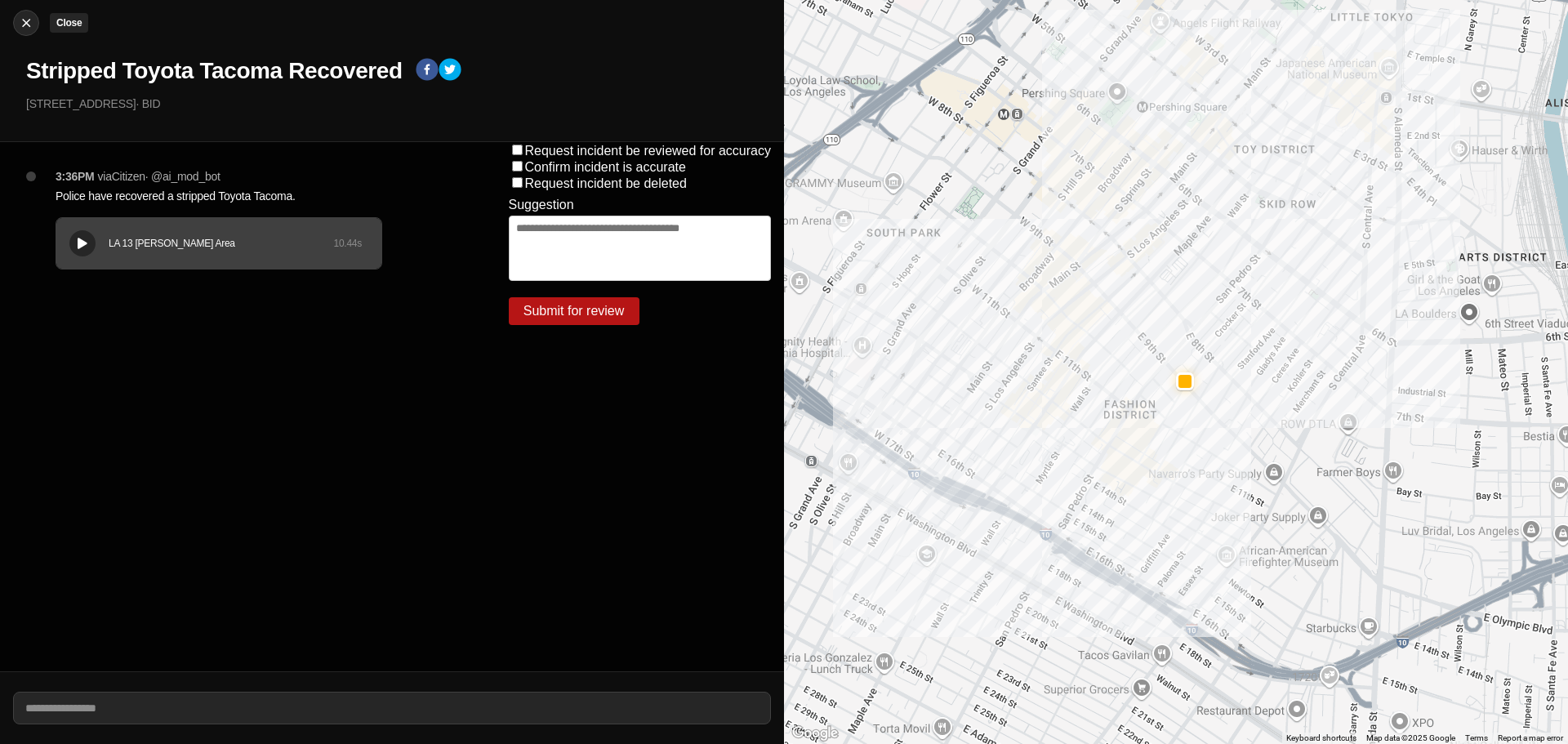
click at [23, 28] on img at bounding box center [26, 23] width 17 height 17
select select "*"
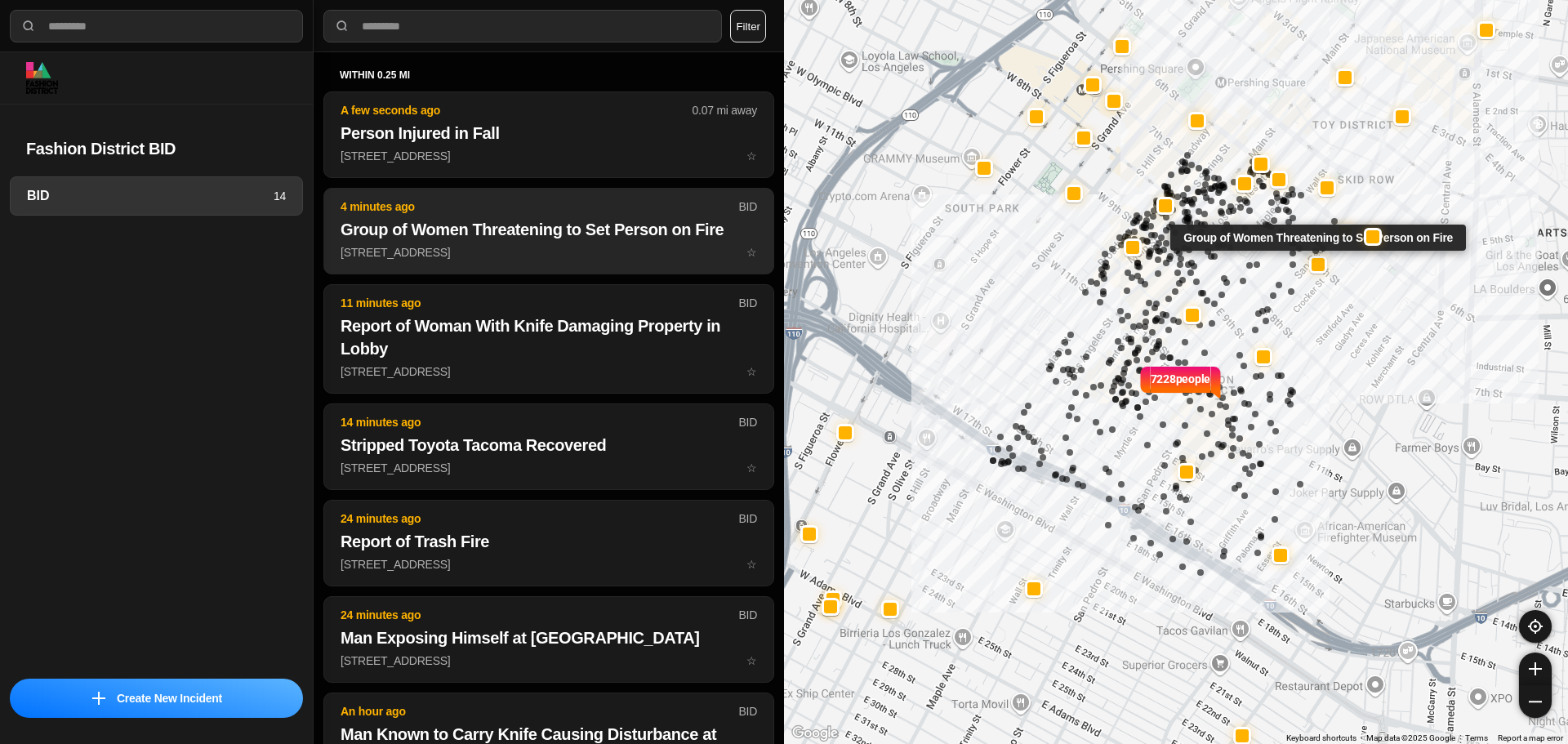
click at [417, 261] on button "4 minutes ago BID Group of Women Threatening to Set Person on Fire [STREET_ADDR…" at bounding box center [548, 230] width 450 height 86
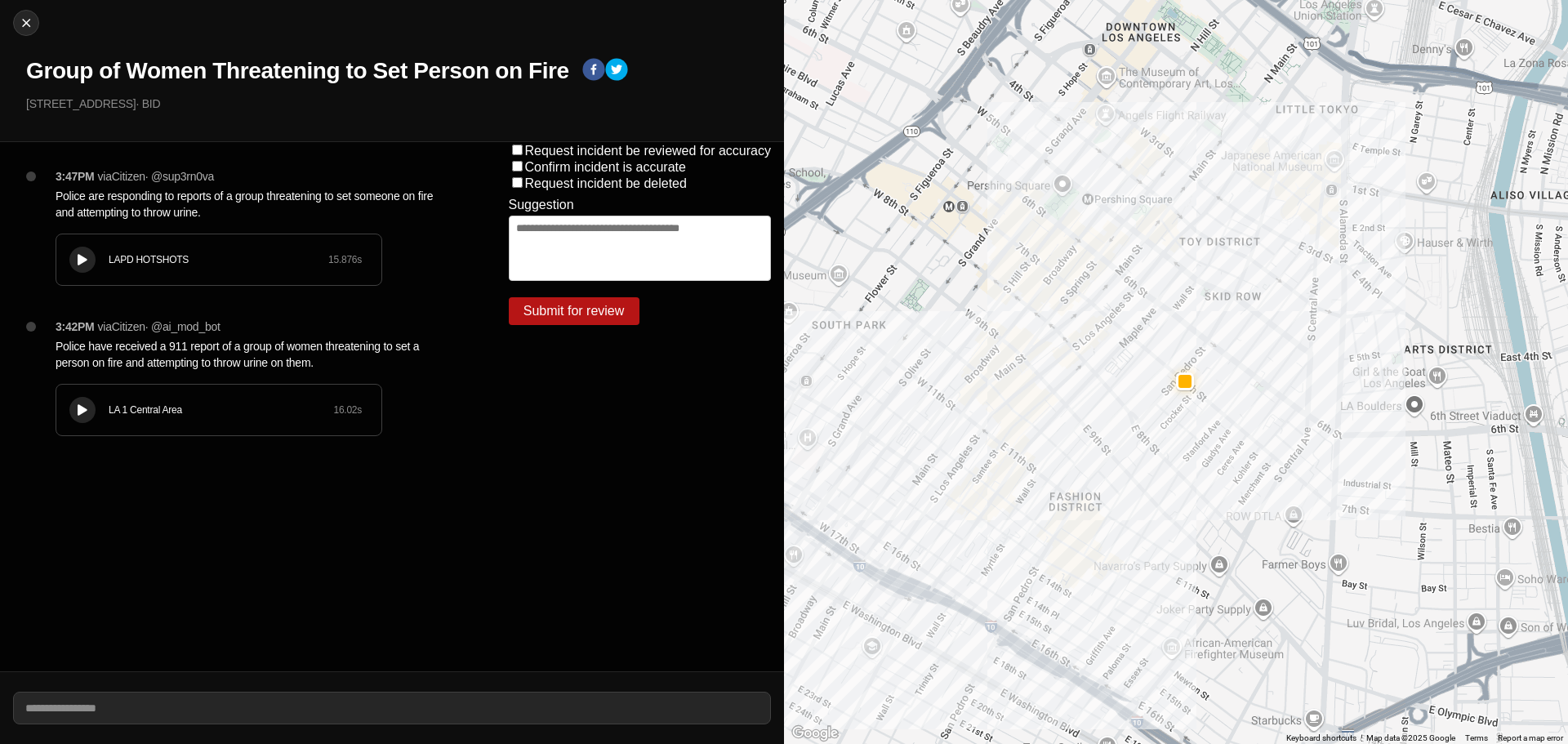
click at [126, 370] on p "Police have received a 911 report of a group of women threatening to set a pers…" at bounding box center [249, 354] width 388 height 33
click at [134, 411] on div "LA 1 Central Area" at bounding box center [221, 410] width 224 height 13
click at [82, 403] on button at bounding box center [82, 409] width 26 height 26
click at [81, 403] on button at bounding box center [82, 409] width 26 height 26
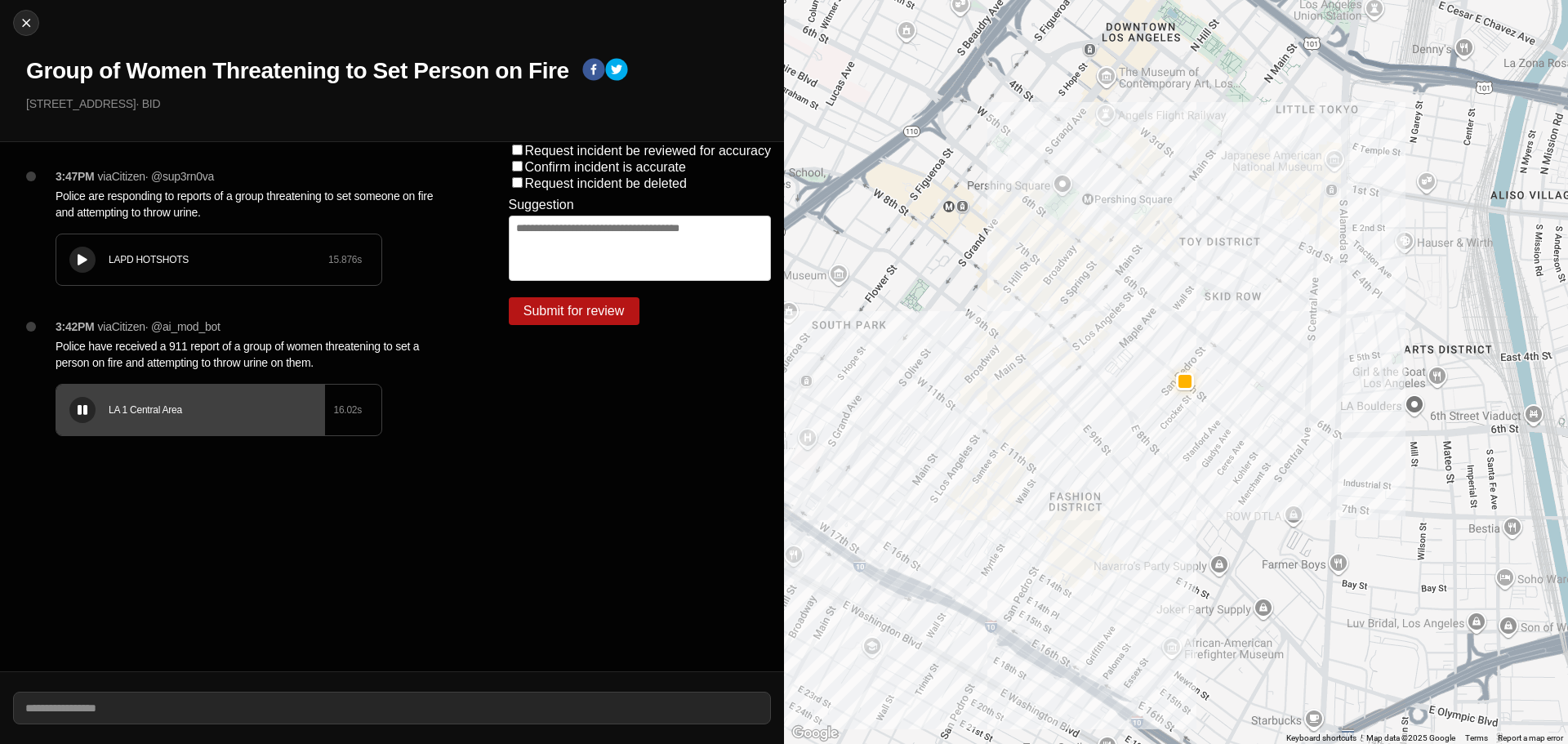
click at [84, 419] on button at bounding box center [82, 409] width 26 height 26
click at [97, 411] on div "LA 1 Central Area 16.02 s" at bounding box center [218, 409] width 325 height 50
click at [139, 269] on div "LAPD HOTSHOTS 15.876 s" at bounding box center [218, 259] width 325 height 50
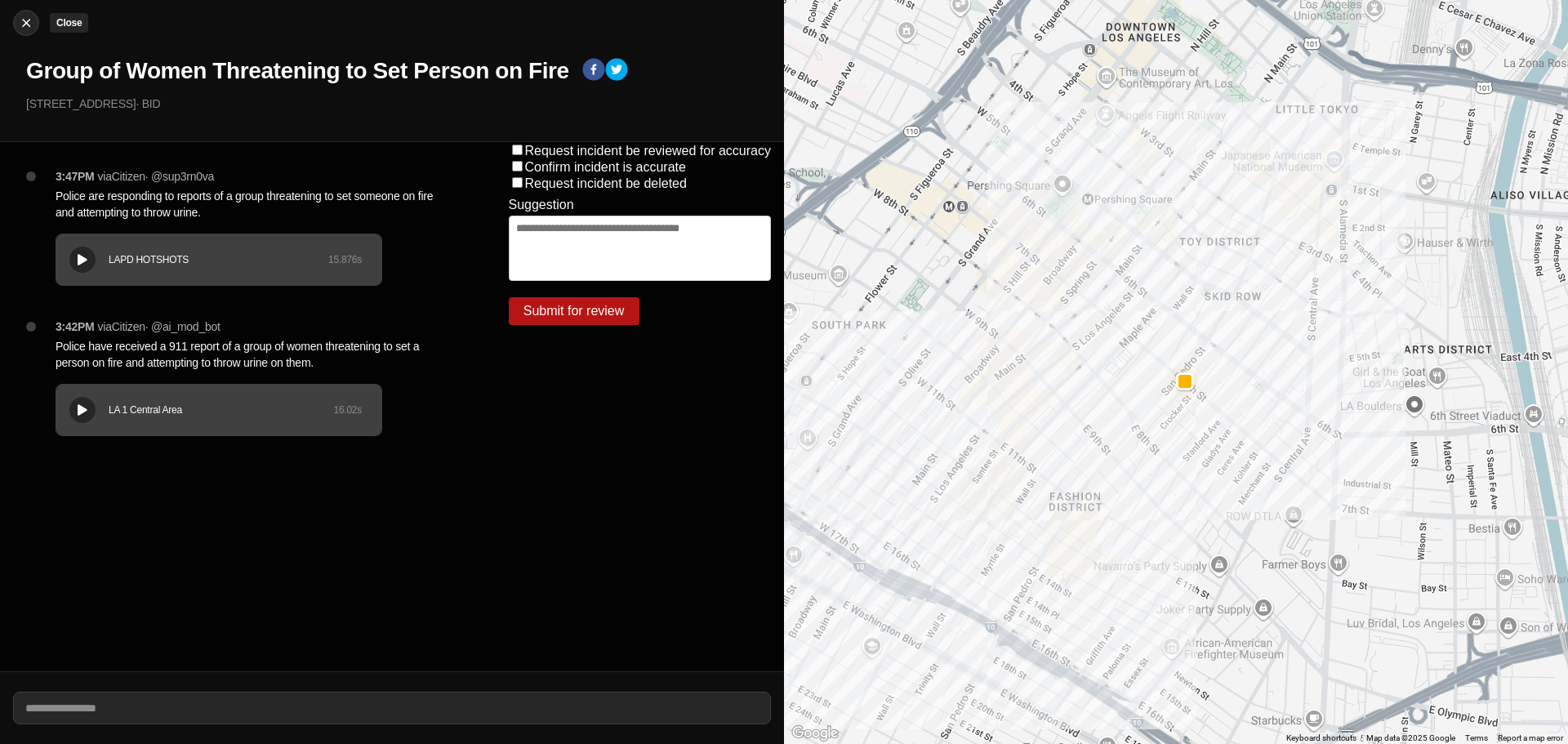
click at [19, 22] on img at bounding box center [26, 23] width 17 height 17
select select "*"
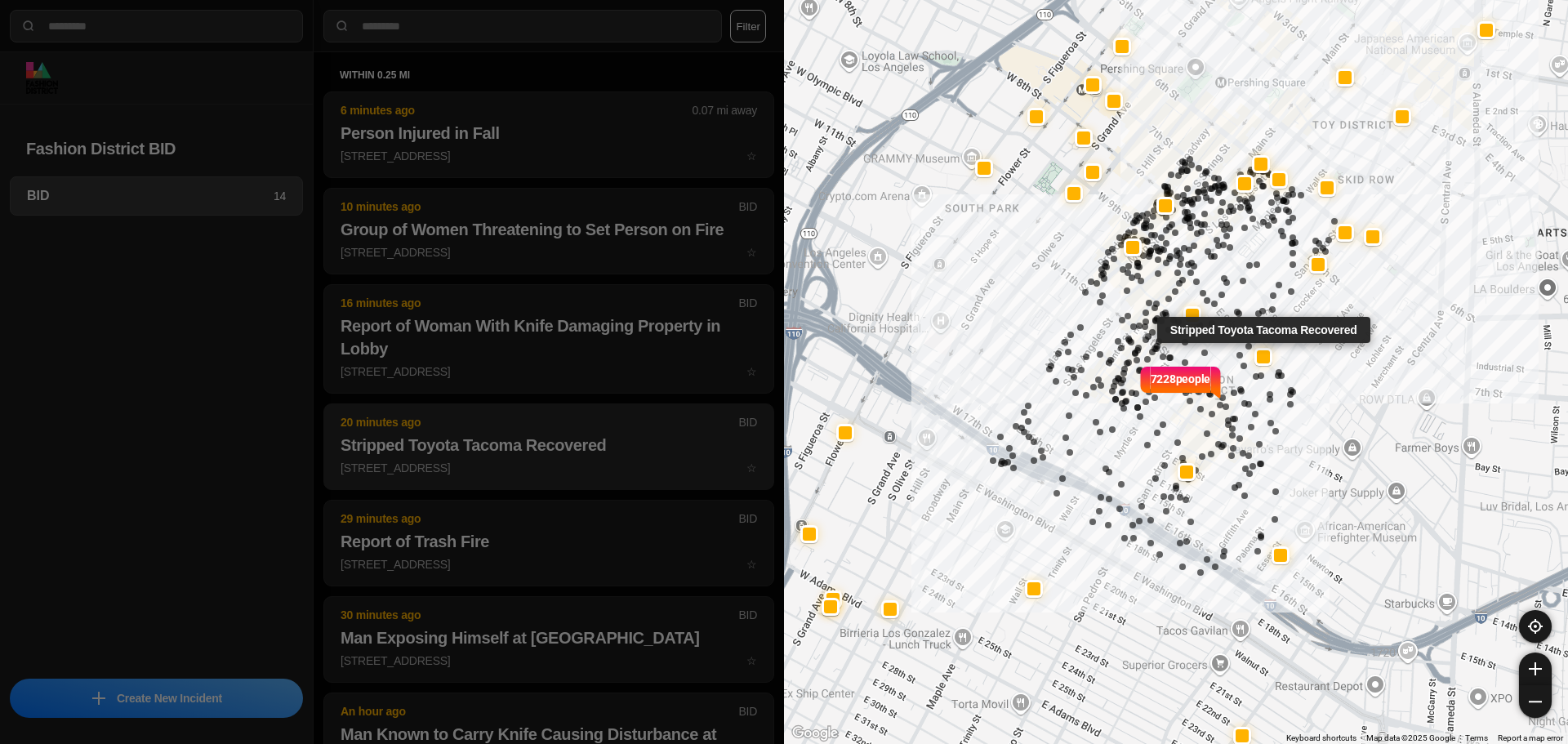
click at [543, 444] on h2 "Stripped Toyota Tacoma Recovered" at bounding box center [548, 444] width 416 height 23
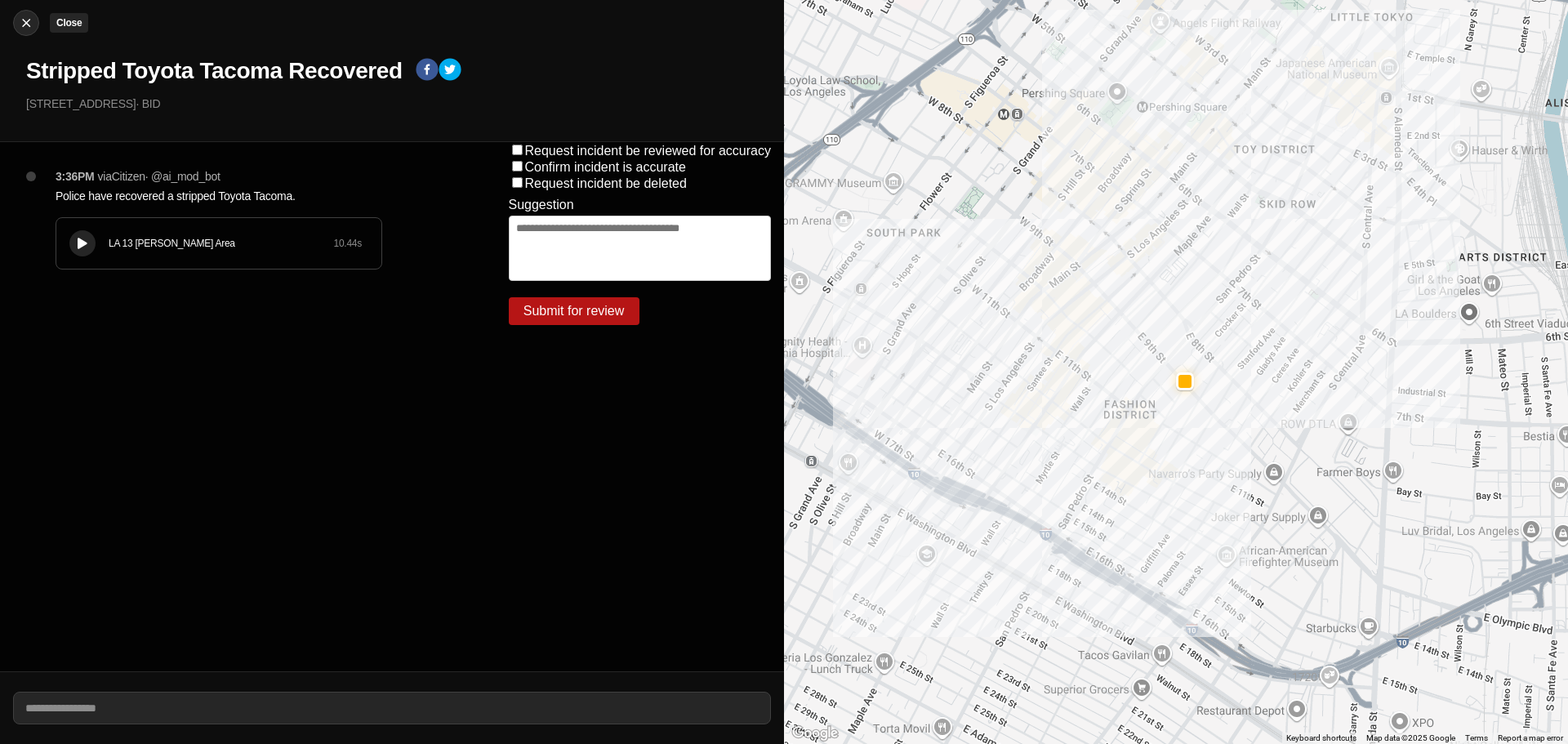
click at [17, 17] on div at bounding box center [26, 23] width 24 height 17
select select "*"
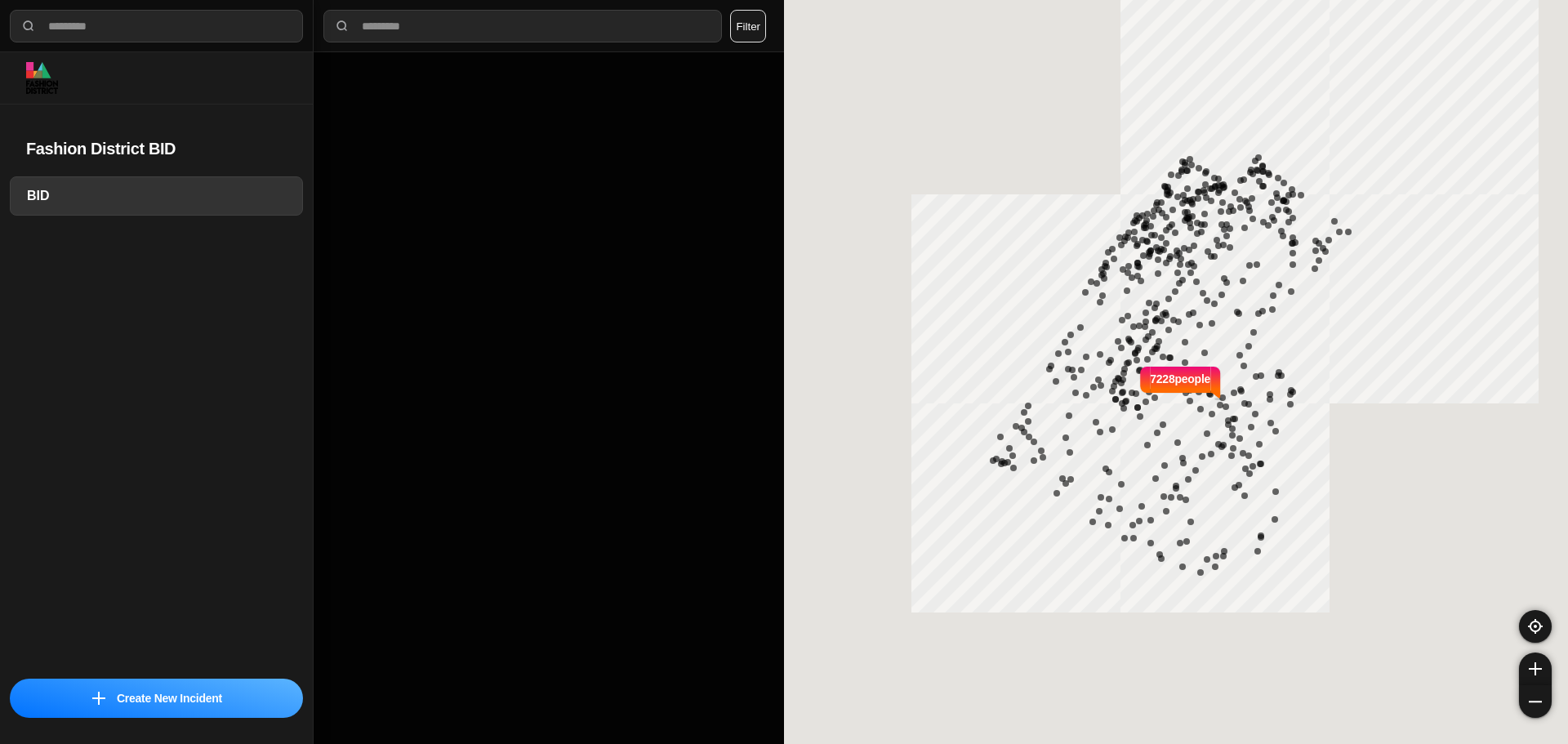
select select "*"
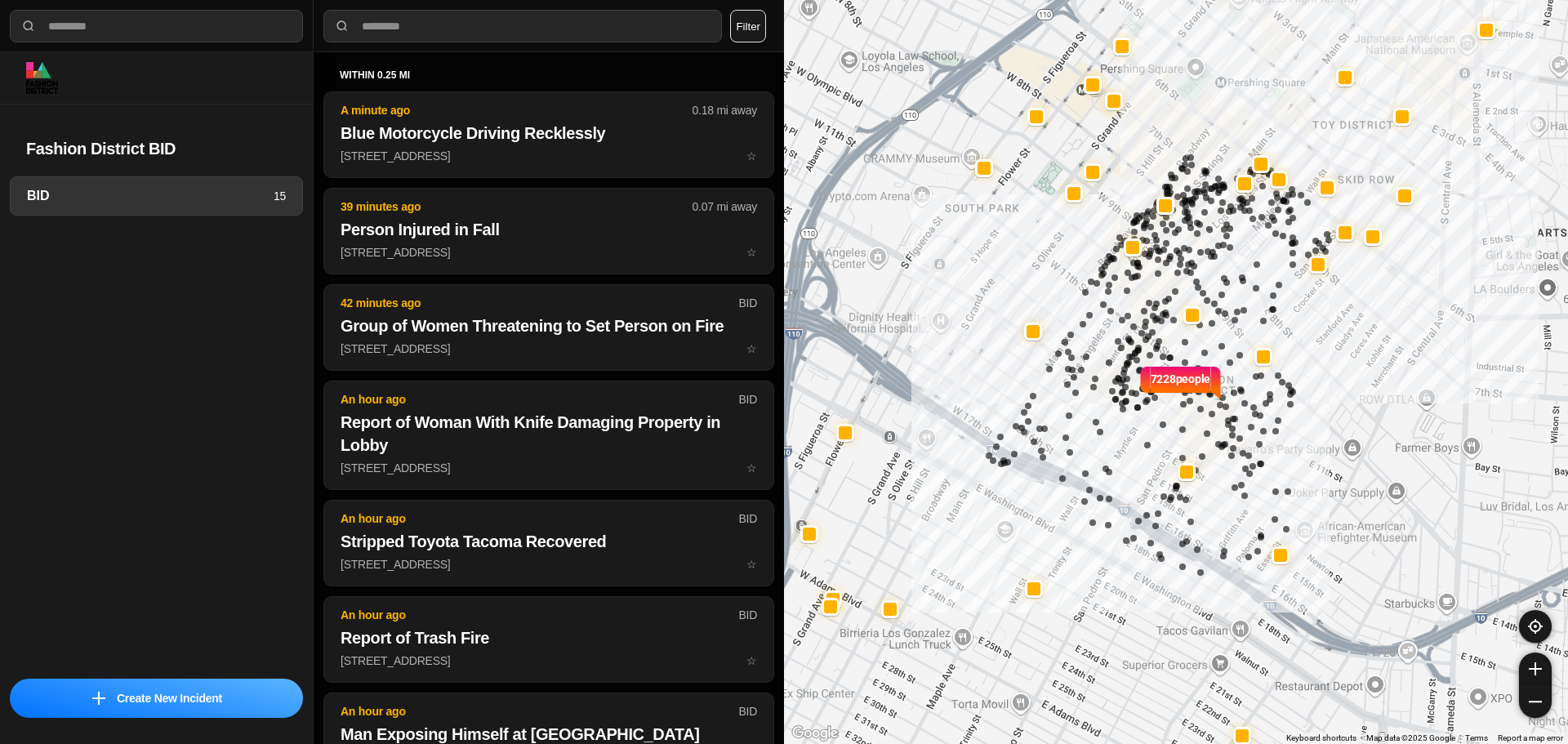
select select "*"
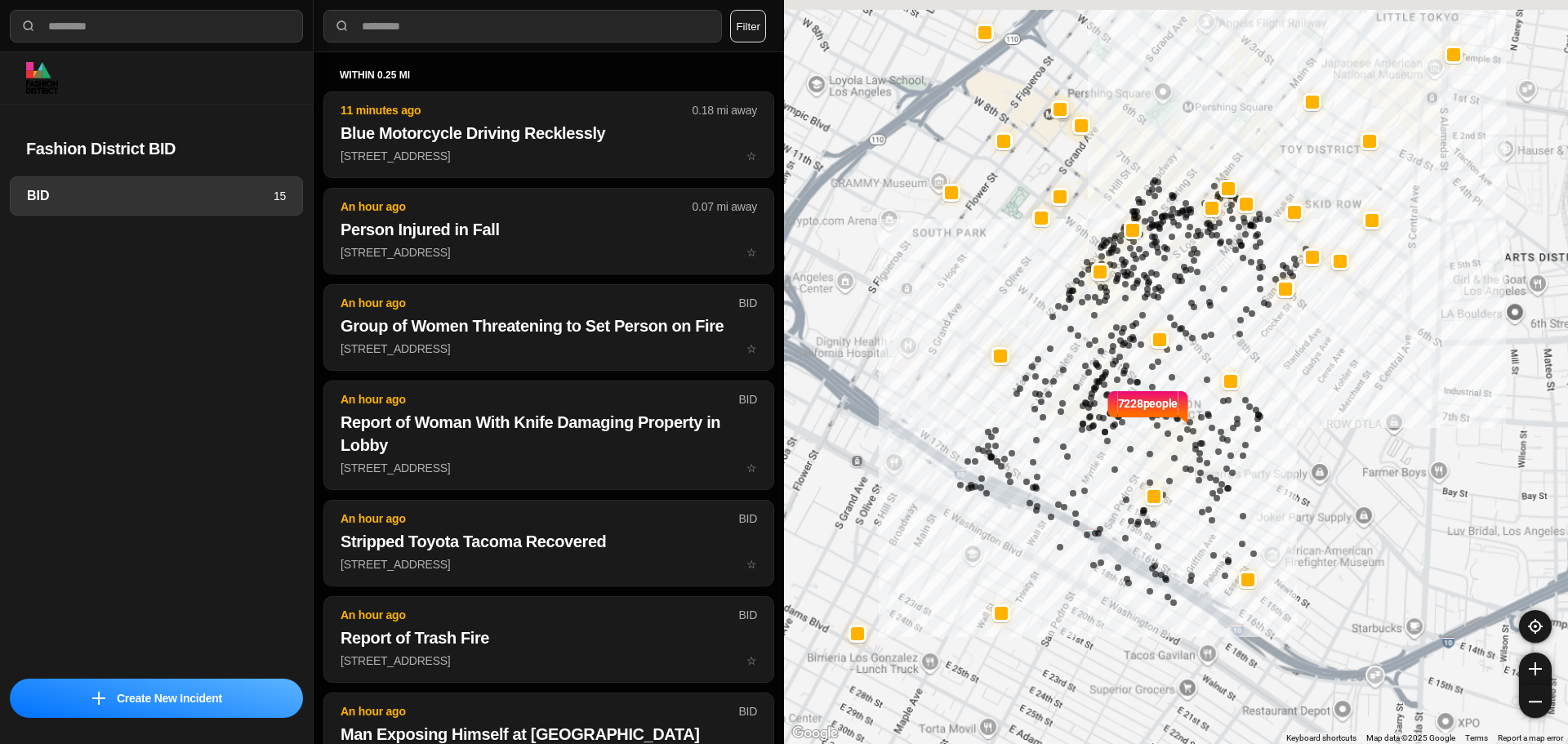
drag, startPoint x: 1118, startPoint y: 350, endPoint x: 1168, endPoint y: 380, distance: 58.3
click at [1168, 380] on div "7228 people" at bounding box center [1175, 372] width 784 height 744
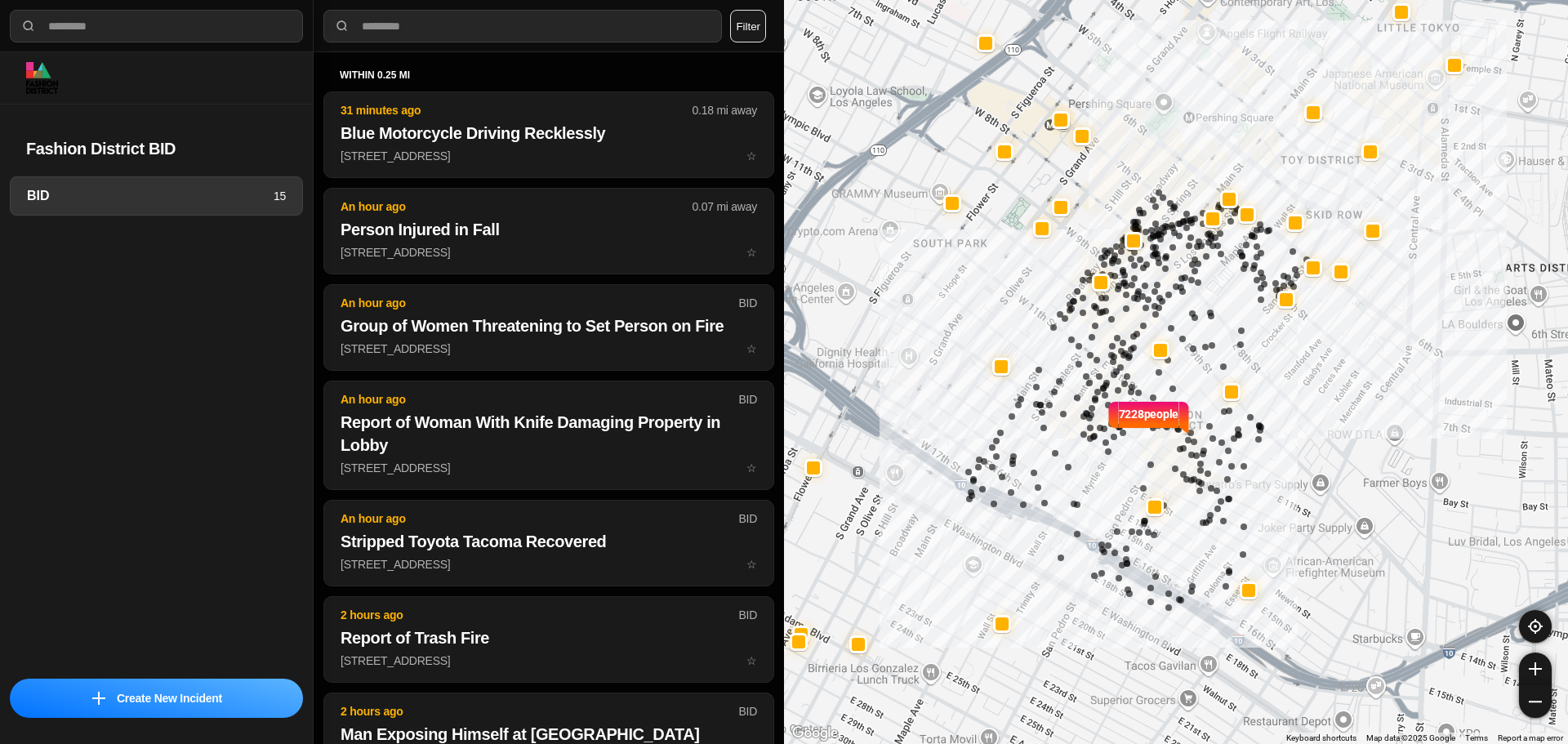
select select "*"
